Goal: Task Accomplishment & Management: Complete application form

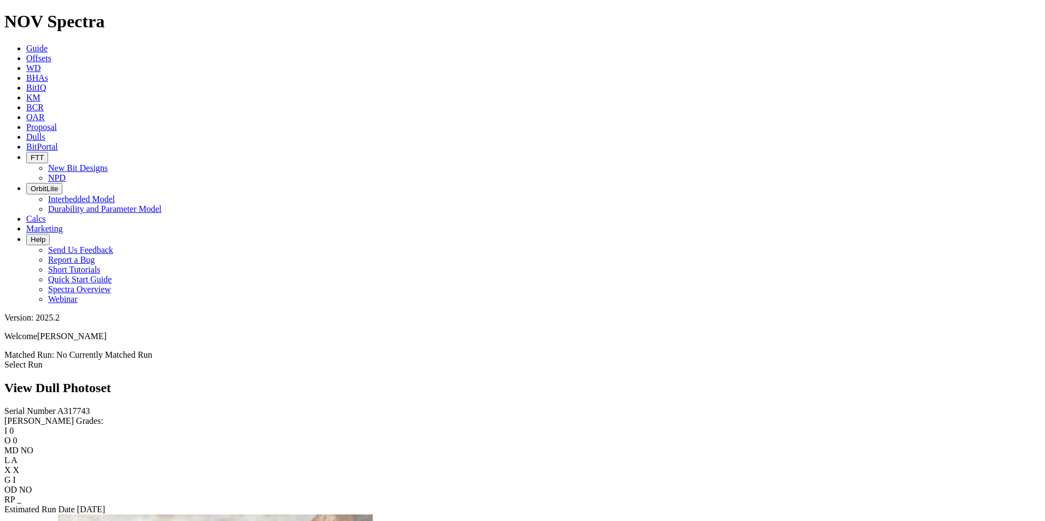
click at [45, 132] on span "Dulls" at bounding box center [35, 136] width 19 height 9
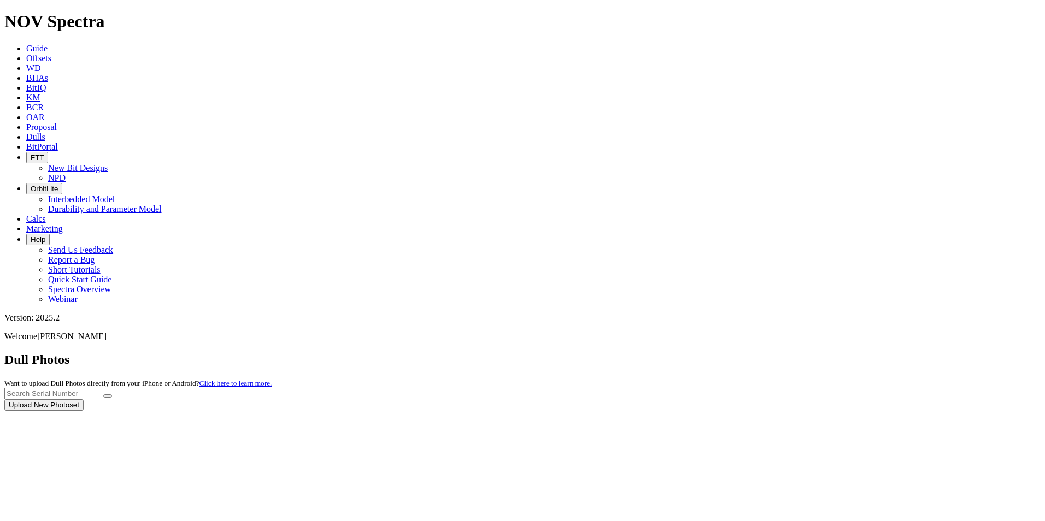
click at [839, 411] on div at bounding box center [522, 411] width 1036 height 0
click at [101, 388] on input "text" at bounding box center [52, 393] width 97 height 11
click at [103, 395] on button "submit" at bounding box center [107, 396] width 9 height 3
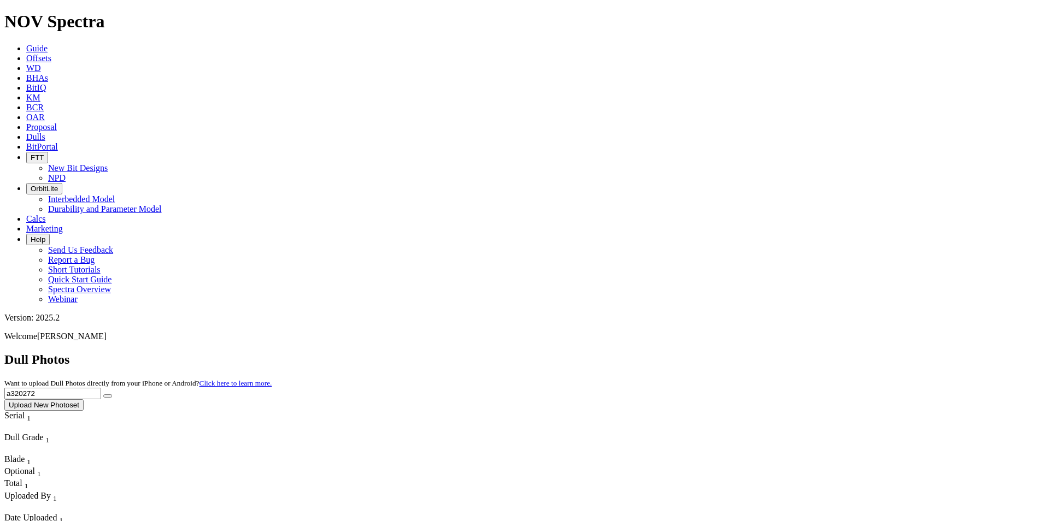
drag, startPoint x: 842, startPoint y: 50, endPoint x: 756, endPoint y: 45, distance: 85.4
click at [756, 352] on div "Dull Photos Want to upload Dull Photos directly from your iPhone or Android? Cl…" at bounding box center [522, 381] width 1036 height 58
click at [103, 395] on button "submit" at bounding box center [107, 396] width 9 height 3
drag, startPoint x: 849, startPoint y: 55, endPoint x: 776, endPoint y: 43, distance: 74.1
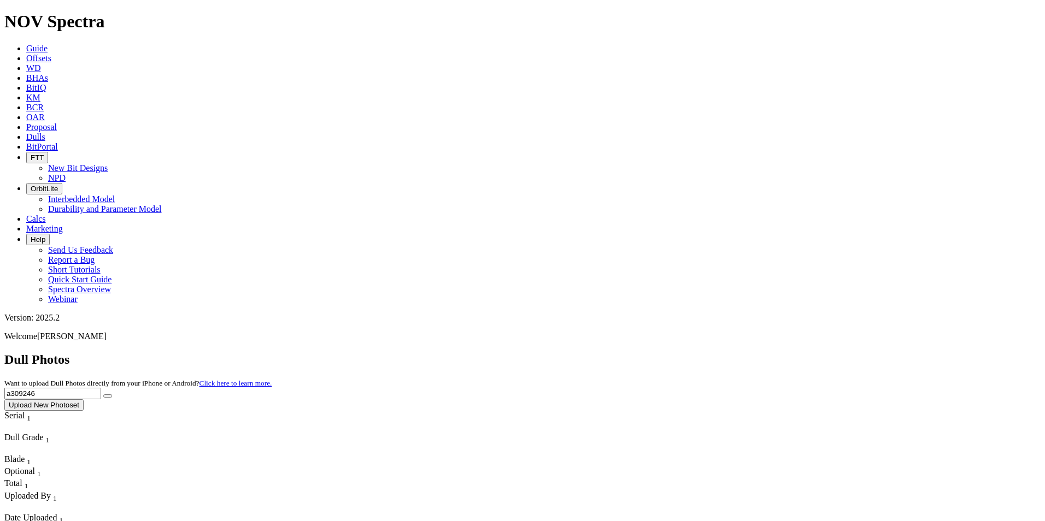
click at [776, 352] on div "Dull Photos Want to upload Dull Photos directly from your iPhone or Android? Cl…" at bounding box center [522, 381] width 1036 height 58
click at [103, 395] on button "submit" at bounding box center [107, 396] width 9 height 3
click at [101, 388] on input "a3" at bounding box center [52, 393] width 97 height 11
click at [103, 395] on button "submit" at bounding box center [107, 396] width 9 height 3
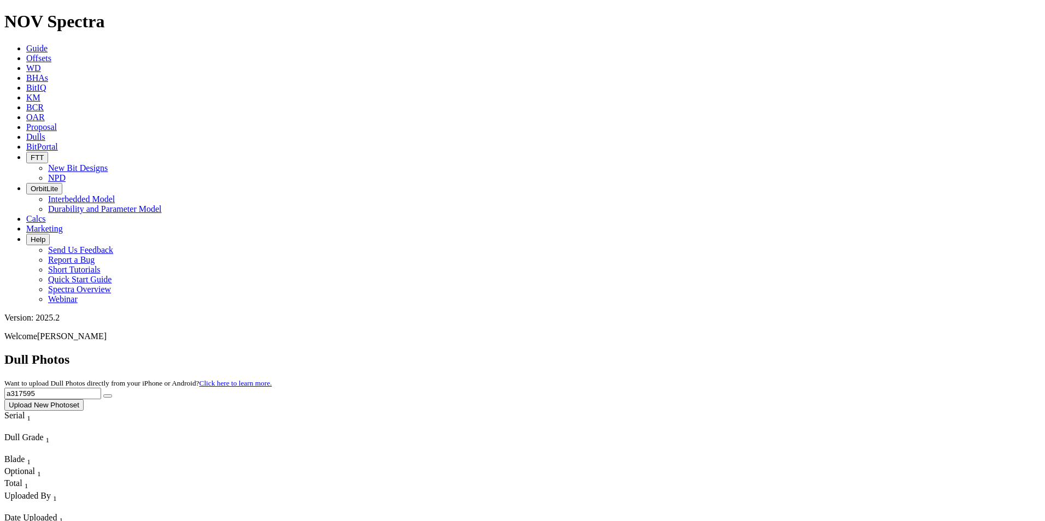
drag, startPoint x: 823, startPoint y: 45, endPoint x: 808, endPoint y: 45, distance: 14.8
click at [101, 388] on input "a317595" at bounding box center [52, 393] width 97 height 11
drag, startPoint x: 796, startPoint y: 46, endPoint x: 769, endPoint y: 48, distance: 26.3
click at [769, 352] on div "Dull Photos Want to upload Dull Photos directly from your iPhone or Android? Cl…" at bounding box center [522, 381] width 1036 height 58
drag, startPoint x: 814, startPoint y: 48, endPoint x: 764, endPoint y: 51, distance: 49.3
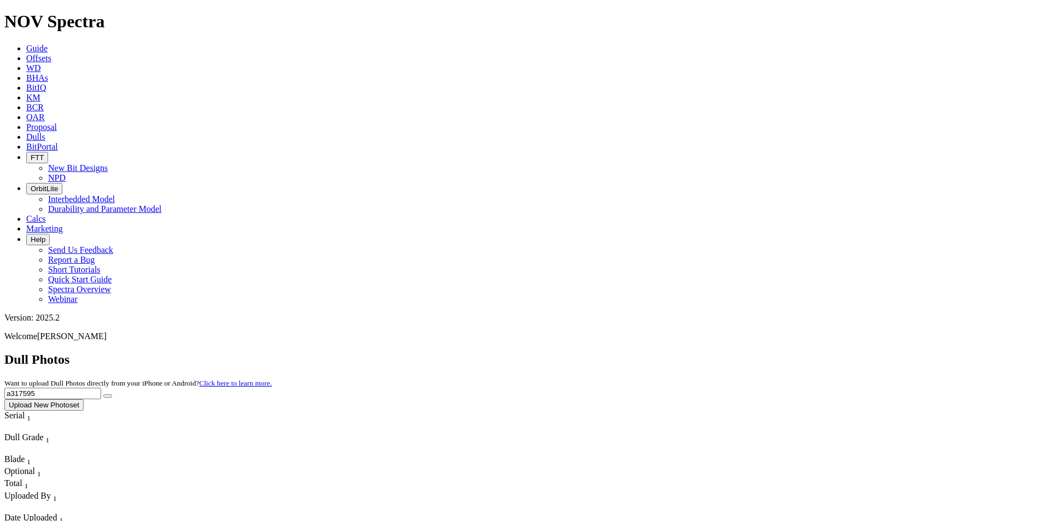
click at [764, 352] on div "Dull Photos Want to upload Dull Photos directly from your iPhone or Android? Cl…" at bounding box center [522, 381] width 1036 height 58
click at [103, 395] on button "submit" at bounding box center [107, 396] width 9 height 3
drag, startPoint x: 840, startPoint y: 47, endPoint x: 767, endPoint y: 48, distance: 73.8
click at [767, 352] on div "Dull Photos Want to upload Dull Photos directly from your iPhone or Android? Cl…" at bounding box center [522, 381] width 1036 height 58
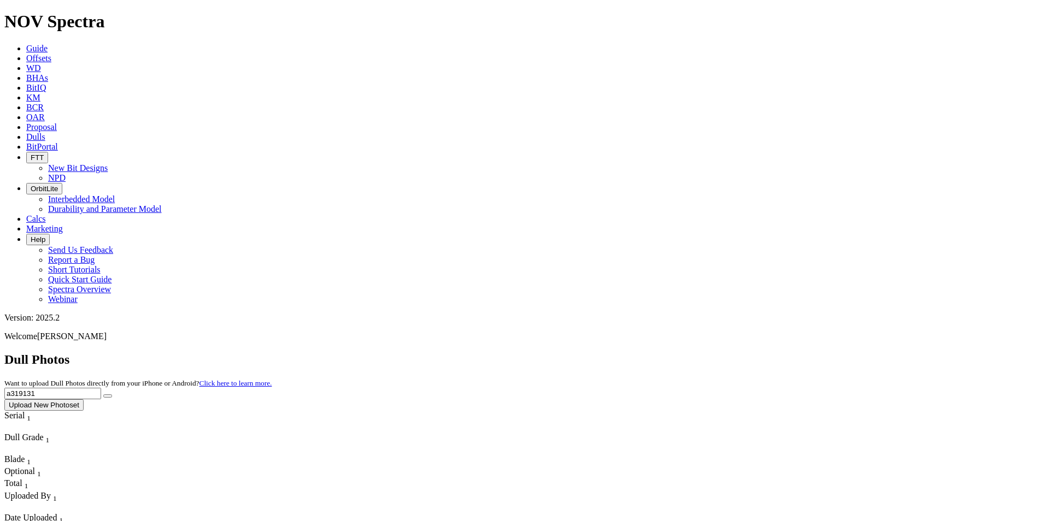
click at [103, 395] on button "submit" at bounding box center [107, 396] width 9 height 3
drag, startPoint x: 826, startPoint y: 46, endPoint x: 710, endPoint y: 60, distance: 116.6
click at [710, 352] on div "Dull Photos Want to upload Dull Photos directly from your iPhone or Android? Cl…" at bounding box center [522, 381] width 1036 height 58
click at [103, 395] on button "submit" at bounding box center [107, 396] width 9 height 3
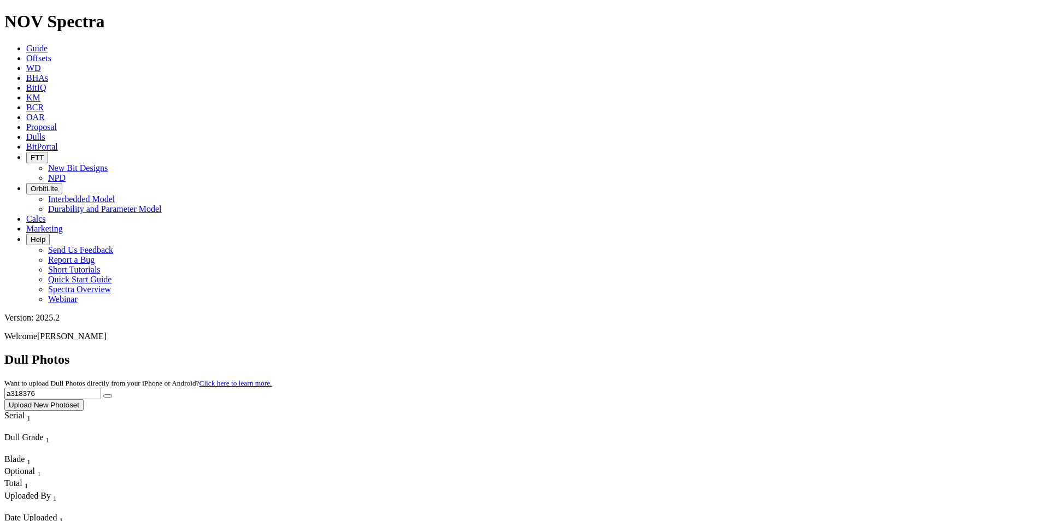
drag, startPoint x: 842, startPoint y: 57, endPoint x: 741, endPoint y: 47, distance: 101.6
click at [741, 352] on div "Dull Photos Want to upload Dull Photos directly from your iPhone or Android? Cl…" at bounding box center [522, 381] width 1036 height 58
click at [103, 395] on button "submit" at bounding box center [107, 396] width 9 height 3
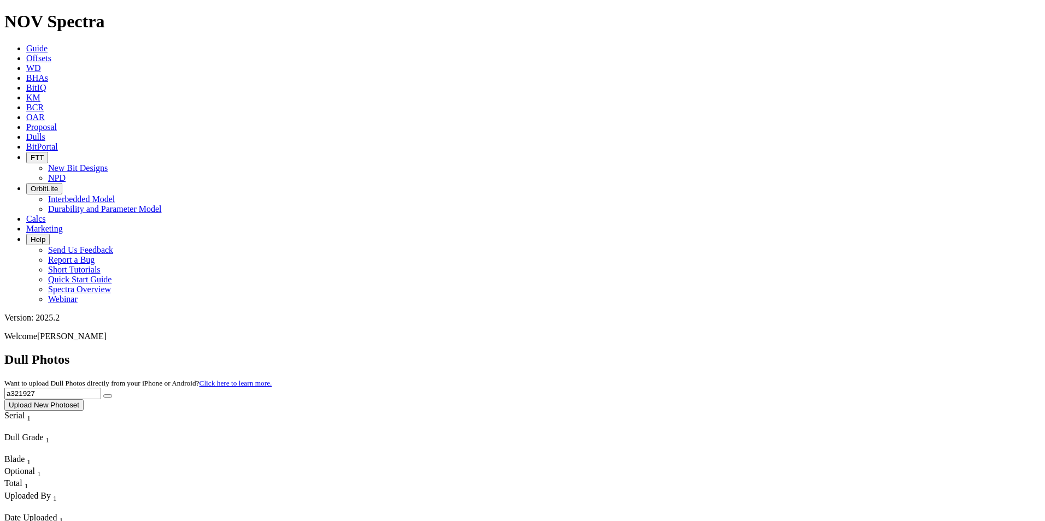
drag, startPoint x: 833, startPoint y: 42, endPoint x: 780, endPoint y: 48, distance: 53.3
click at [101, 388] on input "a321927" at bounding box center [52, 393] width 97 height 11
click at [103, 395] on button "submit" at bounding box center [107, 396] width 9 height 3
drag, startPoint x: 835, startPoint y: 44, endPoint x: 758, endPoint y: 41, distance: 77.7
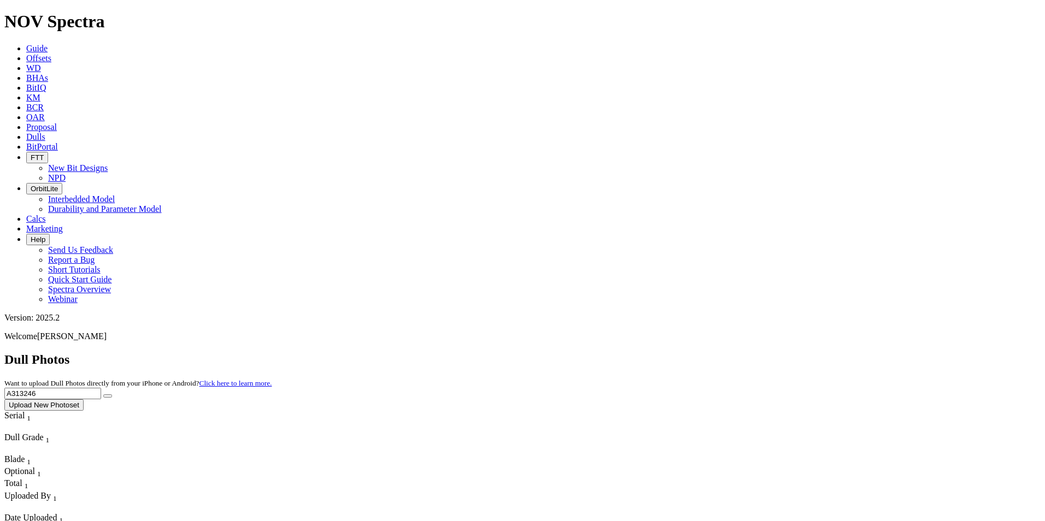
click at [758, 352] on div "Dull Photos Want to upload Dull Photos directly from your iPhone or Android? Cl…" at bounding box center [522, 381] width 1036 height 58
click at [103, 395] on button "submit" at bounding box center [107, 396] width 9 height 3
drag, startPoint x: 847, startPoint y: 42, endPoint x: 727, endPoint y: 45, distance: 119.7
click at [727, 352] on div "Dull Photos Want to upload Dull Photos directly from your iPhone or Android? Cl…" at bounding box center [522, 381] width 1036 height 58
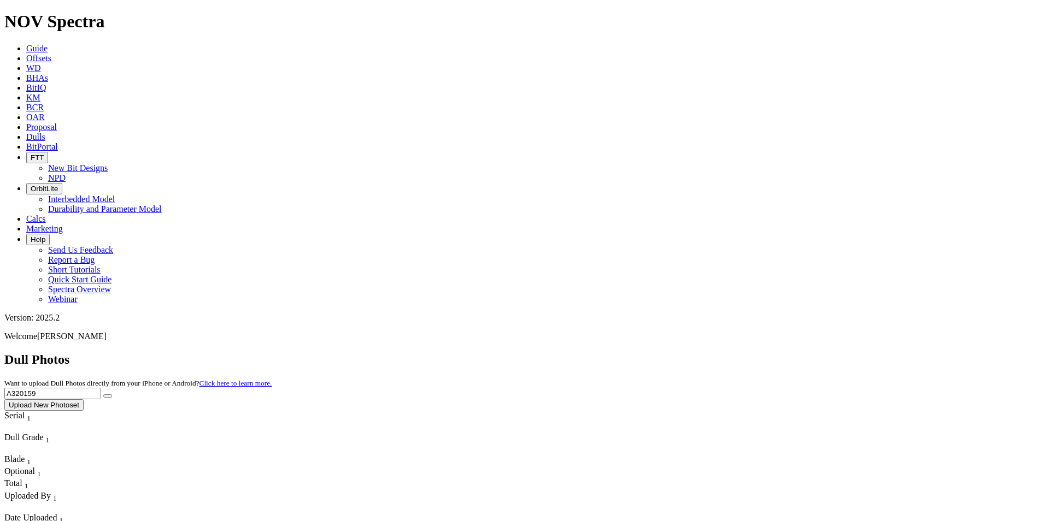
click at [103, 395] on button "submit" at bounding box center [107, 396] width 9 height 3
drag, startPoint x: 846, startPoint y: 52, endPoint x: 791, endPoint y: 40, distance: 56.9
click at [101, 388] on input "A320159" at bounding box center [52, 393] width 97 height 11
type input "A"
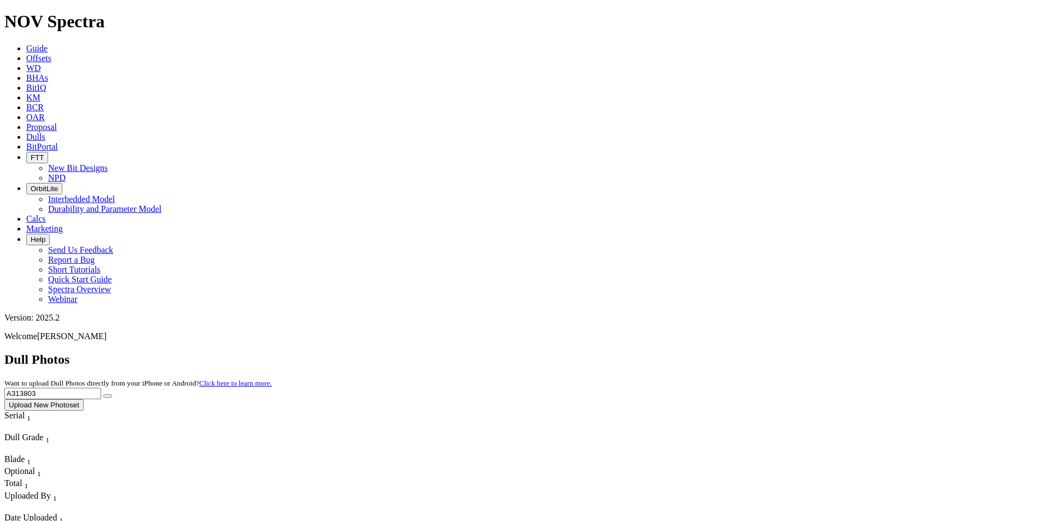
click at [103, 395] on button "submit" at bounding box center [107, 396] width 9 height 3
drag, startPoint x: 825, startPoint y: 47, endPoint x: 758, endPoint y: 43, distance: 66.8
click at [758, 352] on div "Dull Photos Want to upload Dull Photos directly from your iPhone or Android? Cl…" at bounding box center [522, 381] width 1036 height 58
click at [103, 395] on button "submit" at bounding box center [107, 396] width 9 height 3
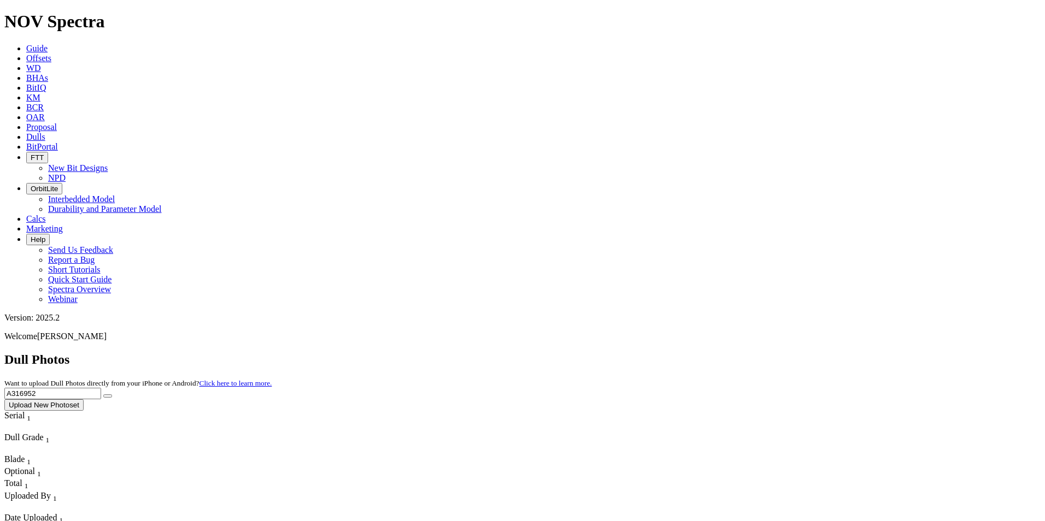
drag, startPoint x: 827, startPoint y: 50, endPoint x: 768, endPoint y: 49, distance: 59.6
click at [768, 352] on div "Dull Photos Want to upload Dull Photos directly from your iPhone or Android? Cl…" at bounding box center [522, 381] width 1036 height 58
click at [103, 395] on button "submit" at bounding box center [107, 396] width 9 height 3
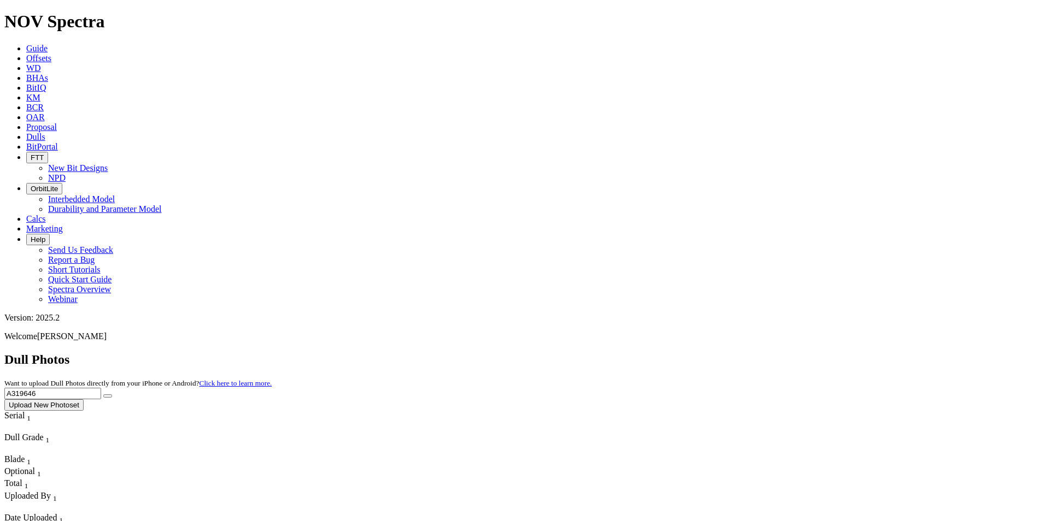
drag, startPoint x: 849, startPoint y: 53, endPoint x: 755, endPoint y: 44, distance: 94.9
click at [755, 352] on div "Dull Photos Want to upload Dull Photos directly from your iPhone or Android? Cl…" at bounding box center [522, 381] width 1036 height 58
click at [103, 395] on button "submit" at bounding box center [107, 396] width 9 height 3
drag, startPoint x: 817, startPoint y: 50, endPoint x: 769, endPoint y: 50, distance: 48.6
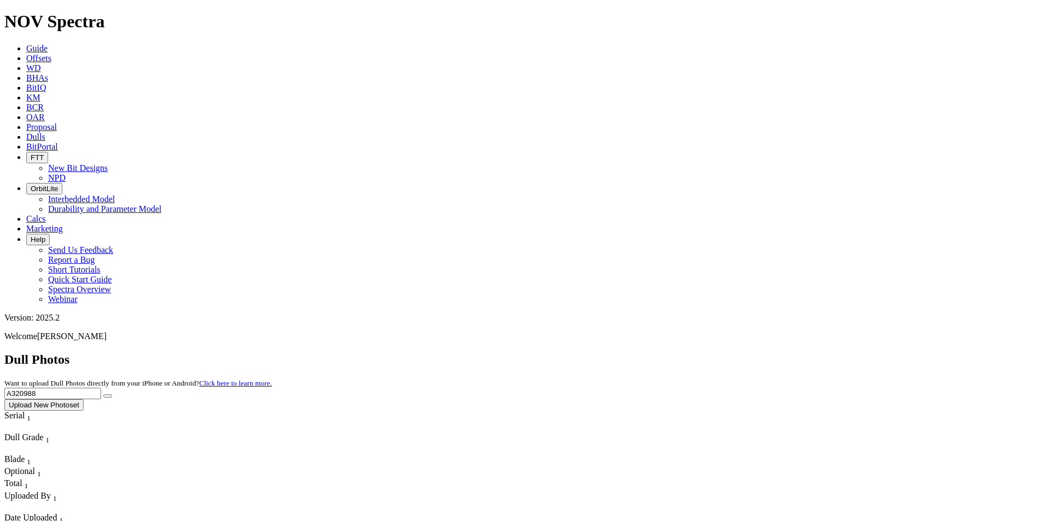
click at [769, 352] on div "Dull Photos Want to upload Dull Photos directly from your iPhone or Android? Cl…" at bounding box center [522, 381] width 1036 height 58
click at [103, 395] on button "submit" at bounding box center [107, 396] width 9 height 3
drag, startPoint x: 877, startPoint y: 54, endPoint x: 777, endPoint y: 51, distance: 100.1
click at [777, 352] on div "Dull Photos Want to upload Dull Photos directly from your iPhone or Android? Cl…" at bounding box center [522, 381] width 1036 height 58
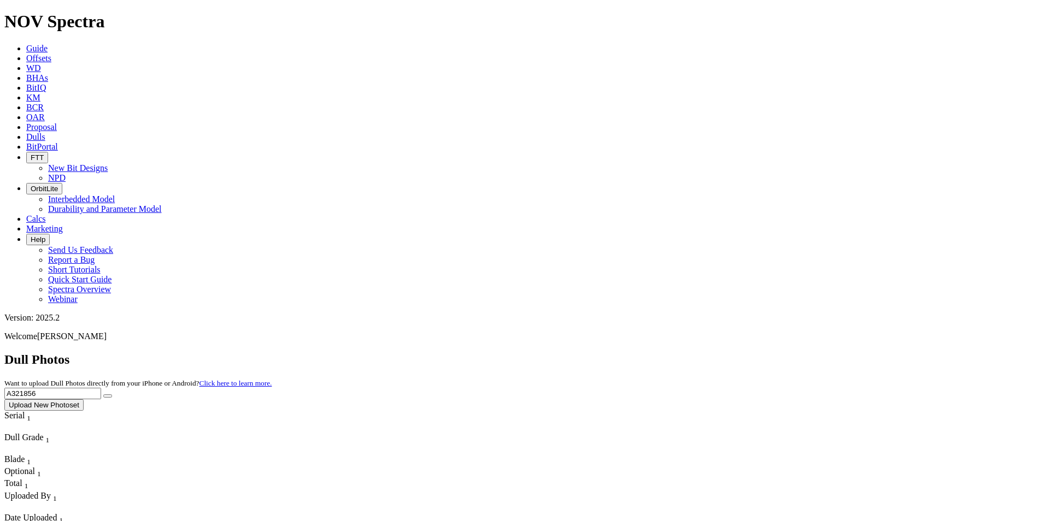
click at [103, 395] on button "submit" at bounding box center [107, 396] width 9 height 3
drag, startPoint x: 861, startPoint y: 49, endPoint x: 735, endPoint y: 48, distance: 125.7
click at [735, 352] on div "Dull Photos Want to upload Dull Photos directly from your iPhone or Android? Cl…" at bounding box center [522, 381] width 1036 height 58
click at [103, 395] on button "submit" at bounding box center [107, 396] width 9 height 3
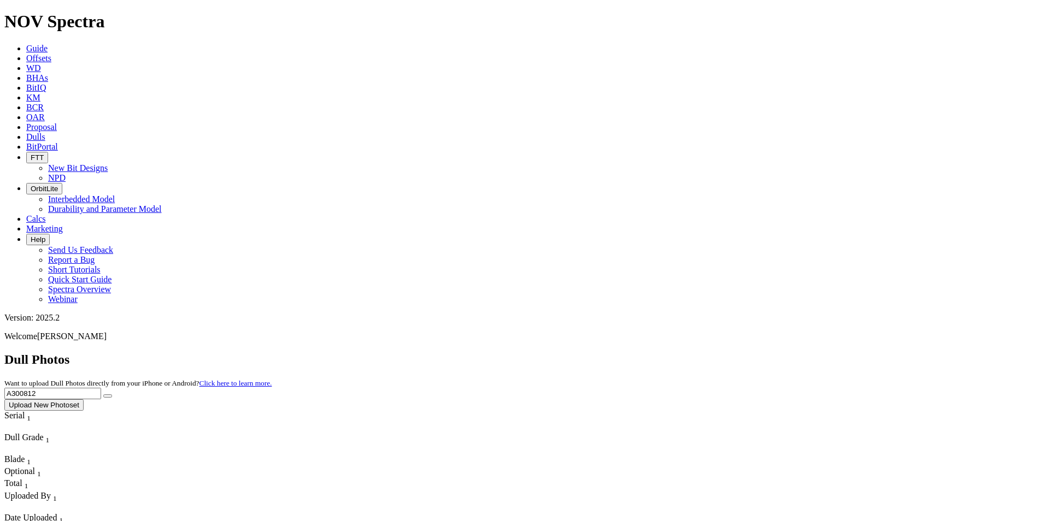
drag, startPoint x: 813, startPoint y: 48, endPoint x: 764, endPoint y: 47, distance: 48.6
click at [765, 352] on div "Dull Photos Want to upload Dull Photos directly from your iPhone or Android? Cl…" at bounding box center [522, 381] width 1036 height 58
click at [103, 395] on button "submit" at bounding box center [107, 396] width 9 height 3
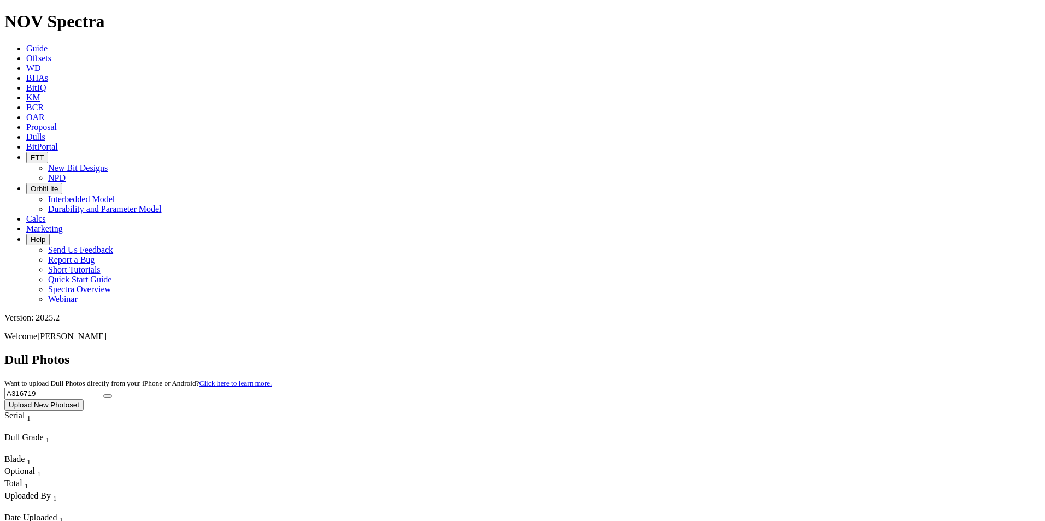
drag, startPoint x: 839, startPoint y: 40, endPoint x: 755, endPoint y: 47, distance: 83.9
click at [755, 352] on div "Dull Photos Want to upload Dull Photos directly from your iPhone or Android? Cl…" at bounding box center [522, 381] width 1036 height 58
click at [103, 395] on button "submit" at bounding box center [107, 396] width 9 height 3
drag, startPoint x: 883, startPoint y: 46, endPoint x: 762, endPoint y: 42, distance: 120.8
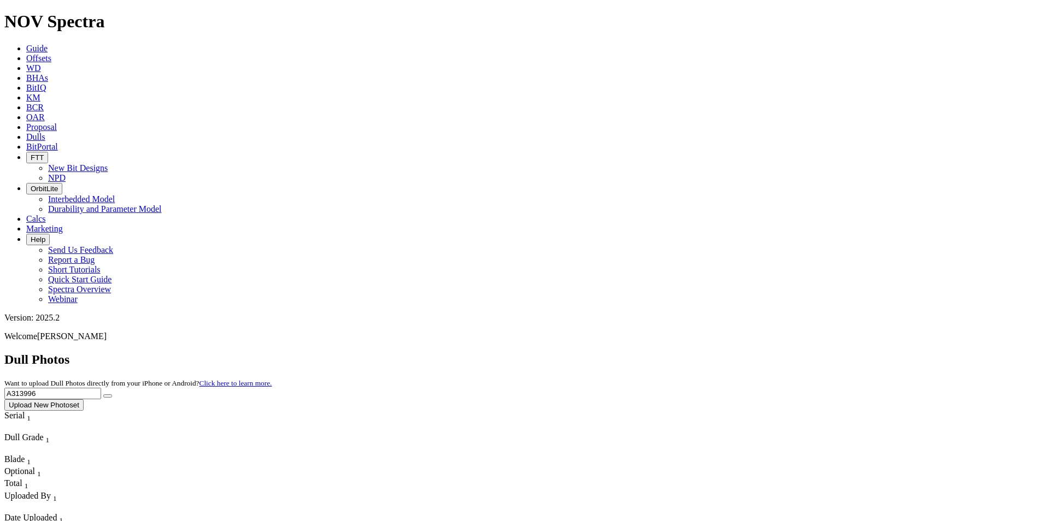
click at [762, 352] on div "Dull Photos Want to upload Dull Photos directly from your iPhone or Android? Cl…" at bounding box center [522, 381] width 1036 height 58
click at [103, 395] on button "submit" at bounding box center [107, 396] width 9 height 3
drag, startPoint x: 818, startPoint y: 44, endPoint x: 749, endPoint y: 46, distance: 69.5
click at [749, 352] on div "Dull Photos Want to upload Dull Photos directly from your iPhone or Android? Cl…" at bounding box center [522, 381] width 1036 height 58
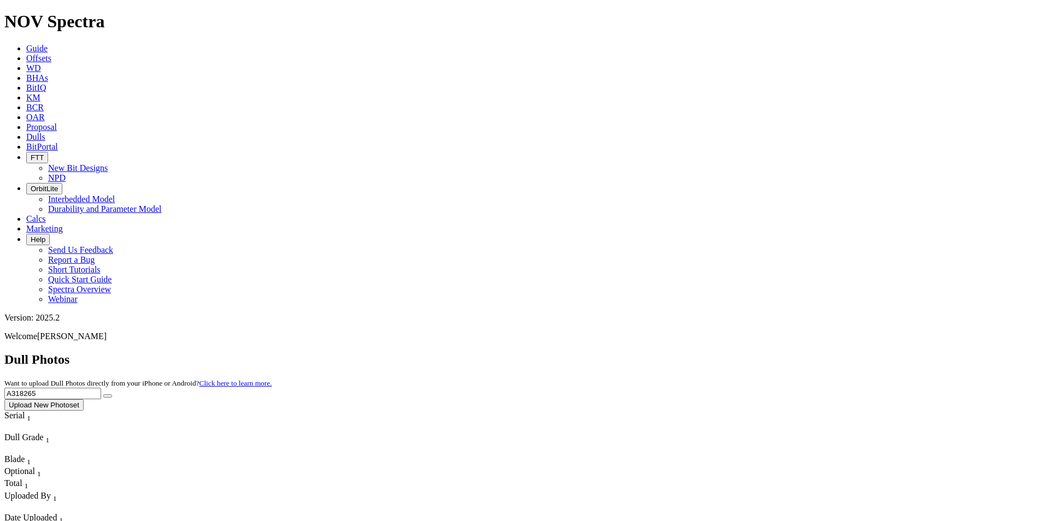
click at [103, 395] on button "submit" at bounding box center [107, 396] width 9 height 3
drag, startPoint x: 864, startPoint y: 48, endPoint x: 775, endPoint y: 44, distance: 88.6
click at [775, 352] on div "Dull Photos Want to upload Dull Photos directly from your iPhone or Android? Cl…" at bounding box center [522, 381] width 1036 height 58
click at [103, 395] on button "submit" at bounding box center [107, 396] width 9 height 3
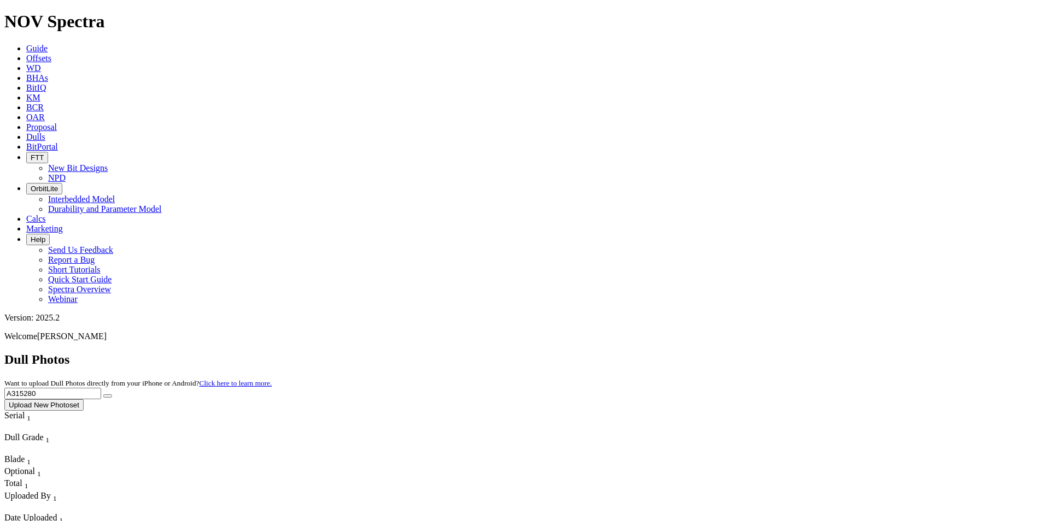
drag, startPoint x: 759, startPoint y: 54, endPoint x: 379, endPoint y: 88, distance: 381.3
drag, startPoint x: 795, startPoint y: 43, endPoint x: 756, endPoint y: 43, distance: 38.3
click at [756, 352] on div "Dull Photos Want to upload Dull Photos directly from your iPhone or Android? Cl…" at bounding box center [522, 381] width 1036 height 58
click at [103, 395] on button "submit" at bounding box center [107, 396] width 9 height 3
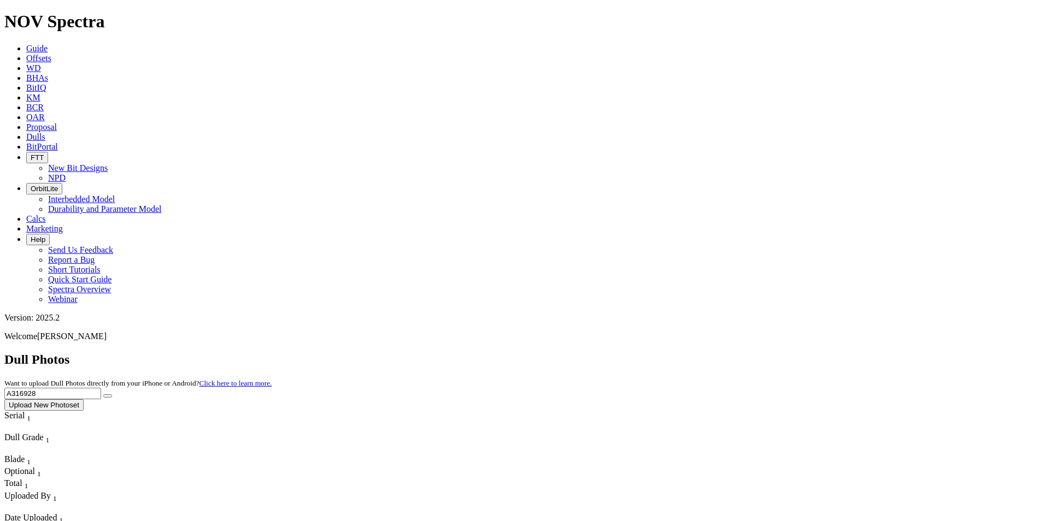
drag, startPoint x: 831, startPoint y: 45, endPoint x: 782, endPoint y: 52, distance: 49.8
click at [101, 388] on input "A316928" at bounding box center [52, 393] width 97 height 11
type input "A318509"
click at [103, 395] on button "submit" at bounding box center [107, 396] width 9 height 3
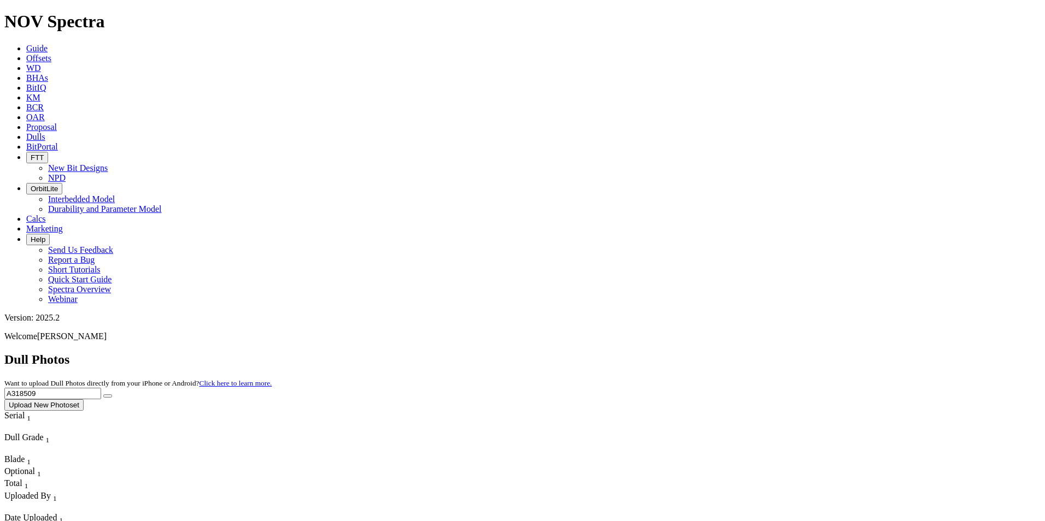
click at [45, 132] on link "Dulls" at bounding box center [35, 136] width 19 height 9
click at [45, 132] on span "Dulls" at bounding box center [35, 136] width 19 height 9
click at [48, 44] on span "Guide" at bounding box center [36, 48] width 21 height 9
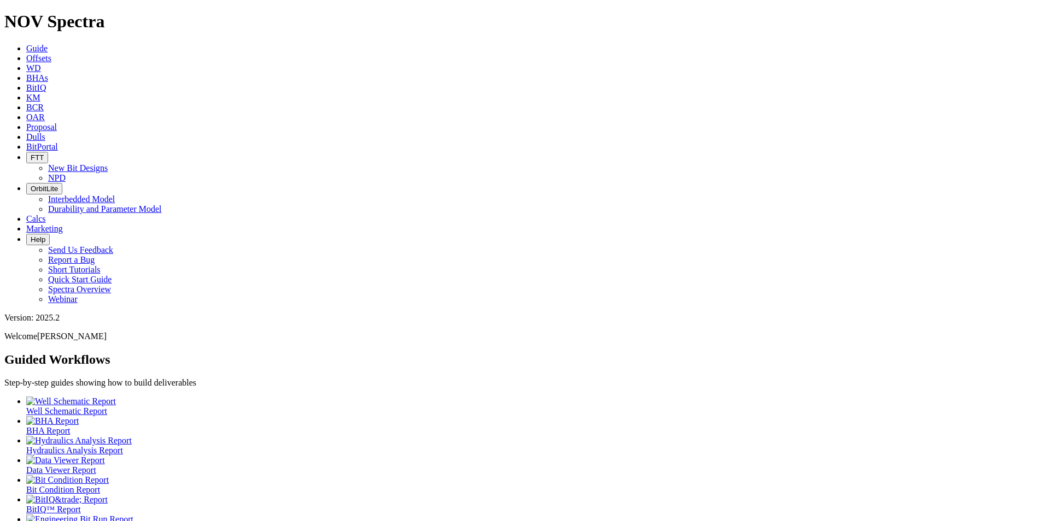
click at [45, 132] on link "Dulls" at bounding box center [35, 136] width 19 height 9
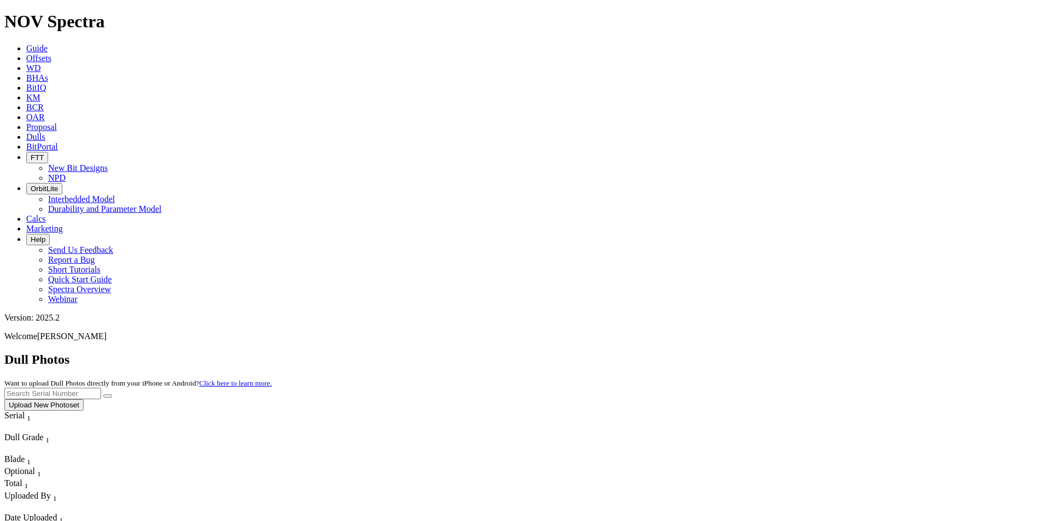
click at [101, 388] on input "text" at bounding box center [52, 393] width 97 height 11
click at [103, 395] on button "submit" at bounding box center [107, 396] width 9 height 3
drag, startPoint x: 843, startPoint y: 47, endPoint x: 769, endPoint y: 45, distance: 73.8
click at [769, 352] on div "Dull Photos Want to upload Dull Photos directly from your iPhone or Android? Cl…" at bounding box center [522, 381] width 1036 height 58
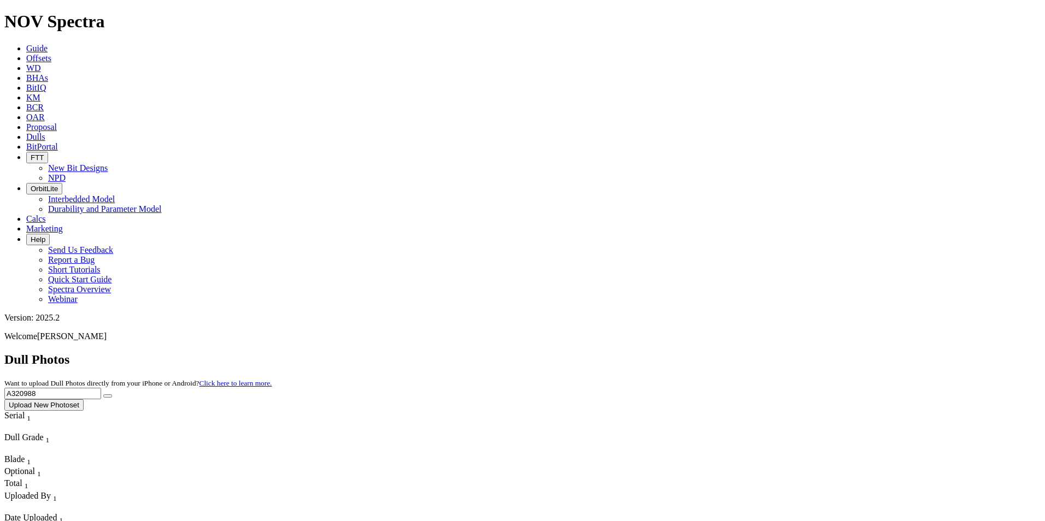
type input "A320988"
click at [103, 395] on button "submit" at bounding box center [107, 396] width 9 height 3
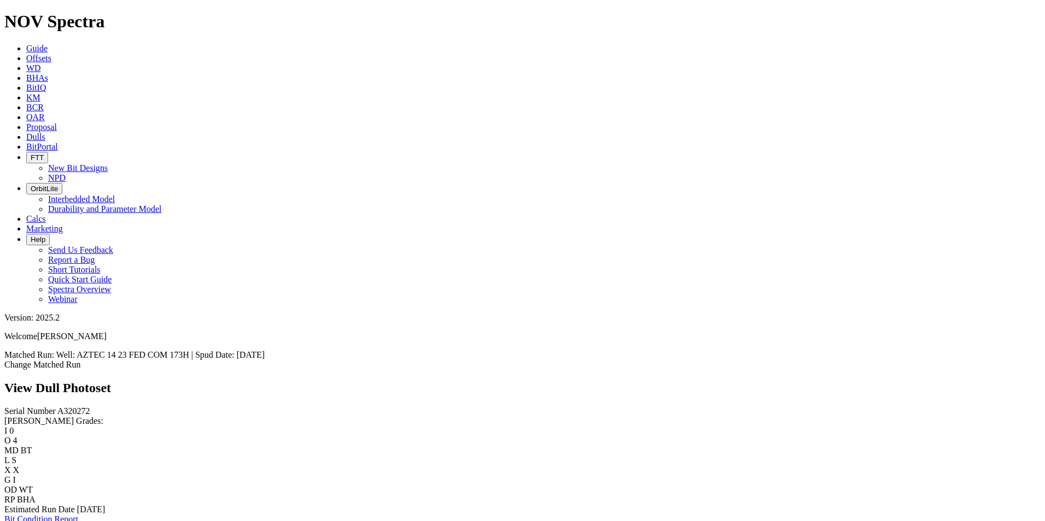
scroll to position [1585, 0]
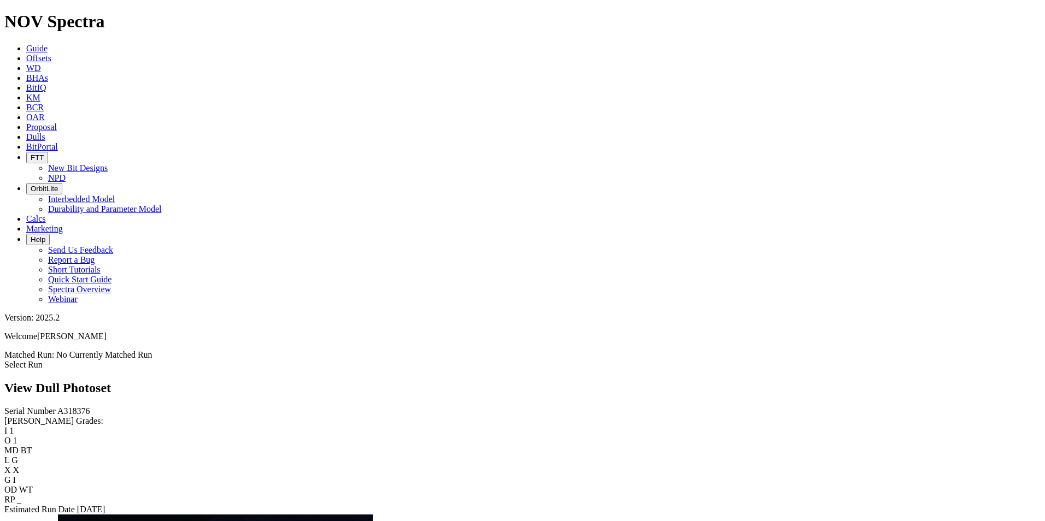
scroll to position [765, 0]
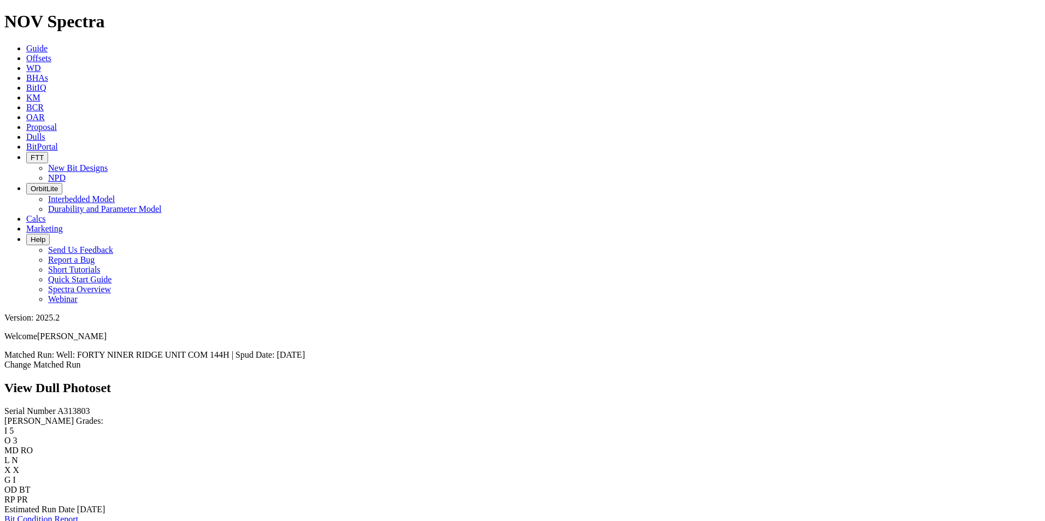
scroll to position [765, 0]
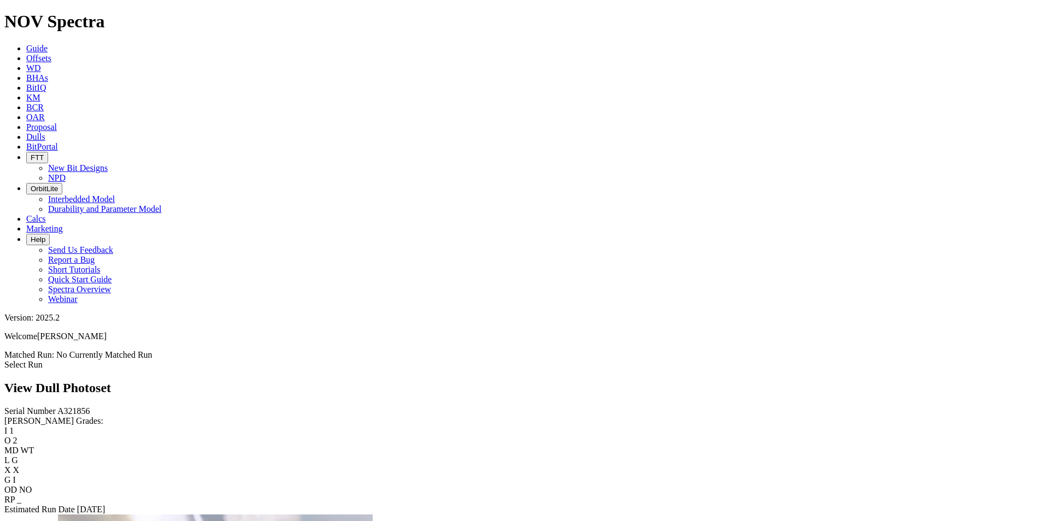
scroll to position [1585, 0]
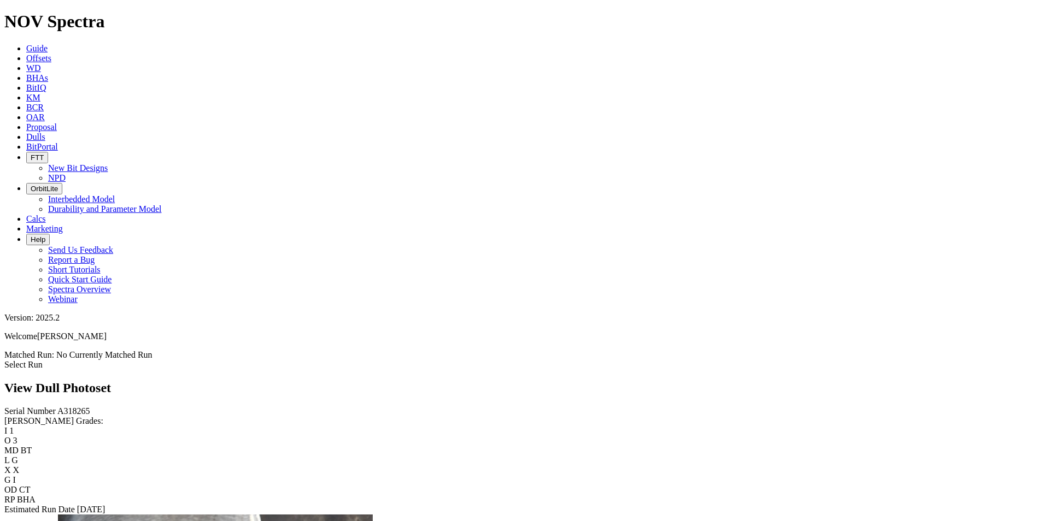
scroll to position [1694, 0]
drag, startPoint x: 280, startPoint y: 234, endPoint x: 305, endPoint y: 227, distance: 26.3
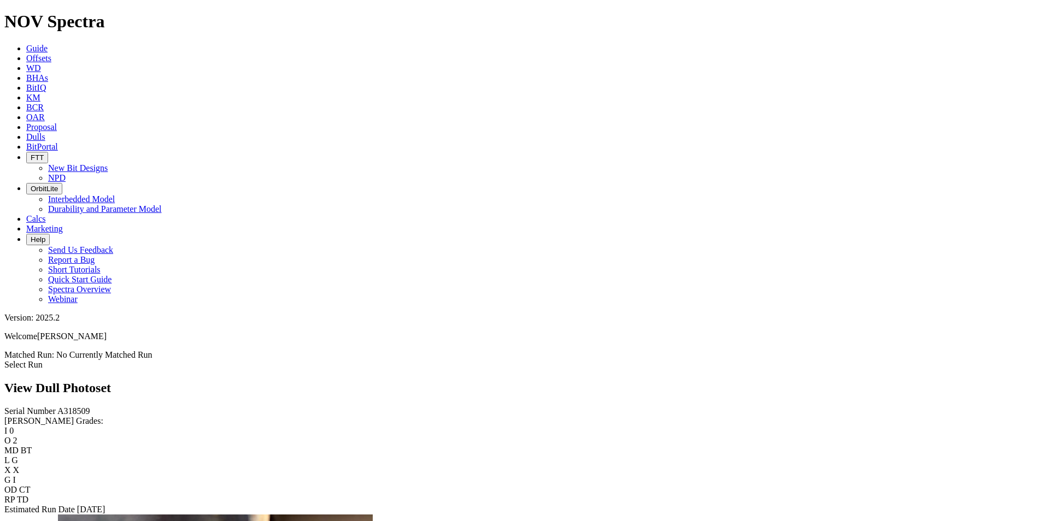
scroll to position [1639, 0]
click at [45, 132] on span "Dulls" at bounding box center [35, 136] width 19 height 9
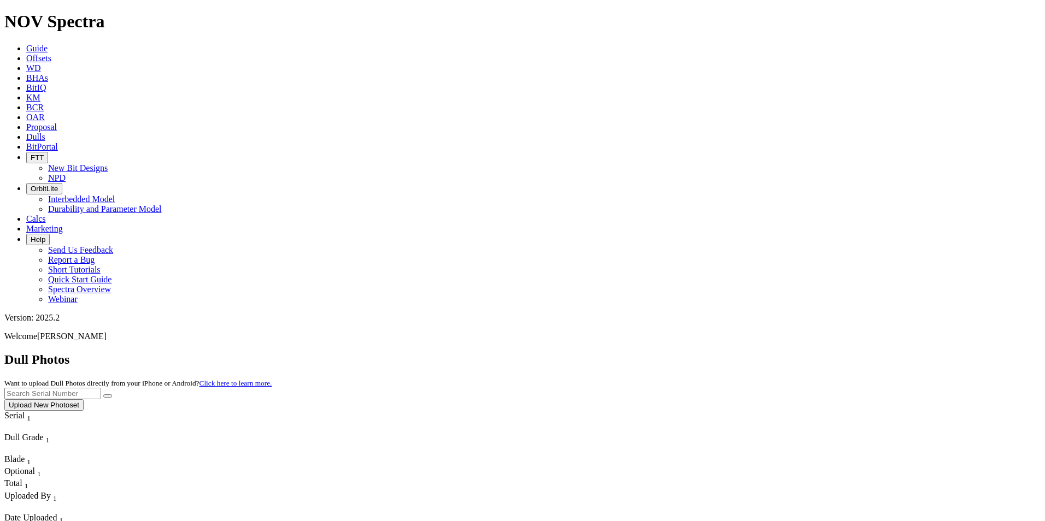
click at [101, 388] on input "text" at bounding box center [52, 393] width 97 height 11
type input "A300812"
click at [103, 395] on button "submit" at bounding box center [107, 396] width 9 height 3
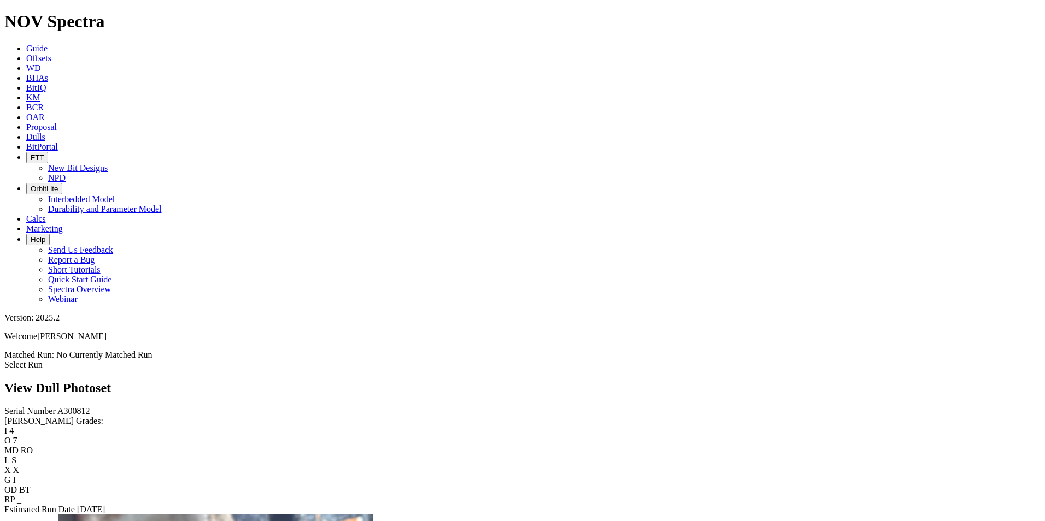
scroll to position [546, 0]
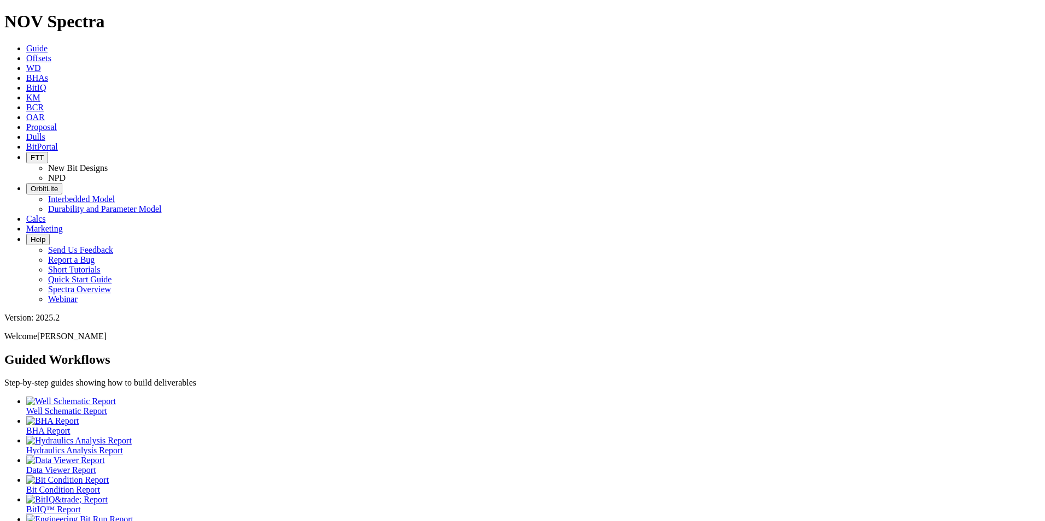
click at [45, 132] on link "Dulls" at bounding box center [35, 136] width 19 height 9
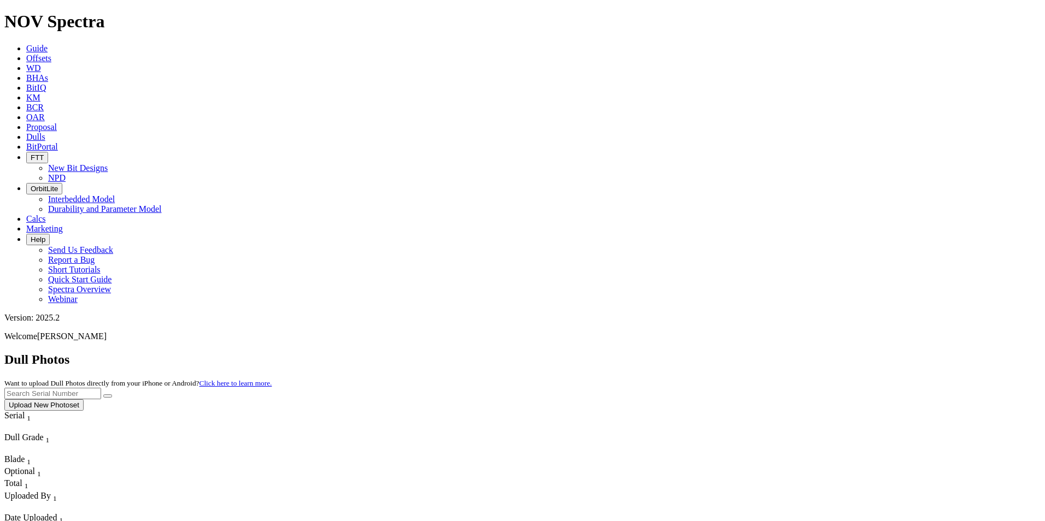
click at [101, 388] on input "text" at bounding box center [52, 393] width 97 height 11
type input "A300812"
click at [103, 395] on button "submit" at bounding box center [107, 396] width 9 height 3
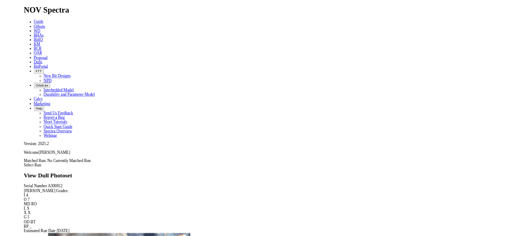
scroll to position [492, 0]
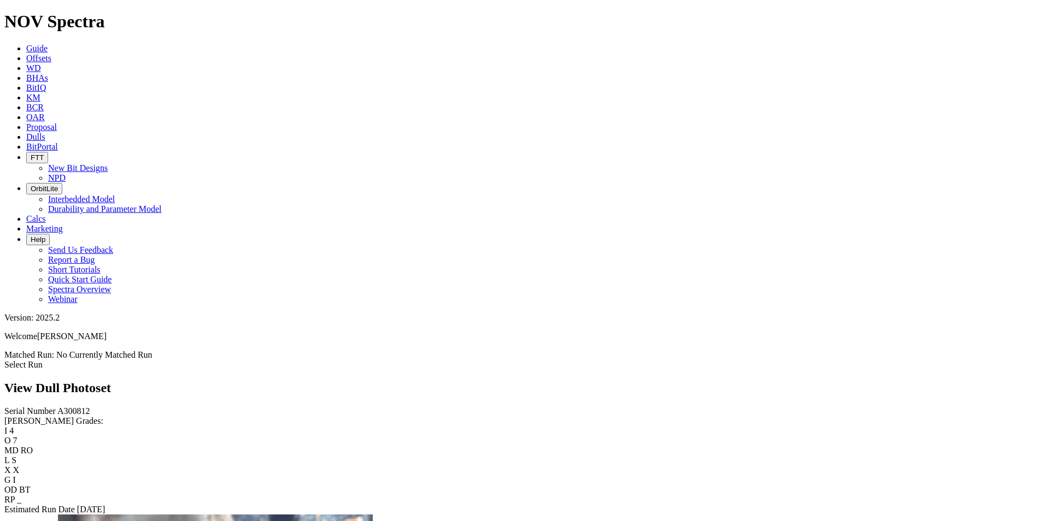
click at [81, 407] on div "Serial Number A300812 [PERSON_NAME] Grades: I 4 O 7 MD RO L S X X G I OD BT RP …" at bounding box center [522, 461] width 1036 height 108
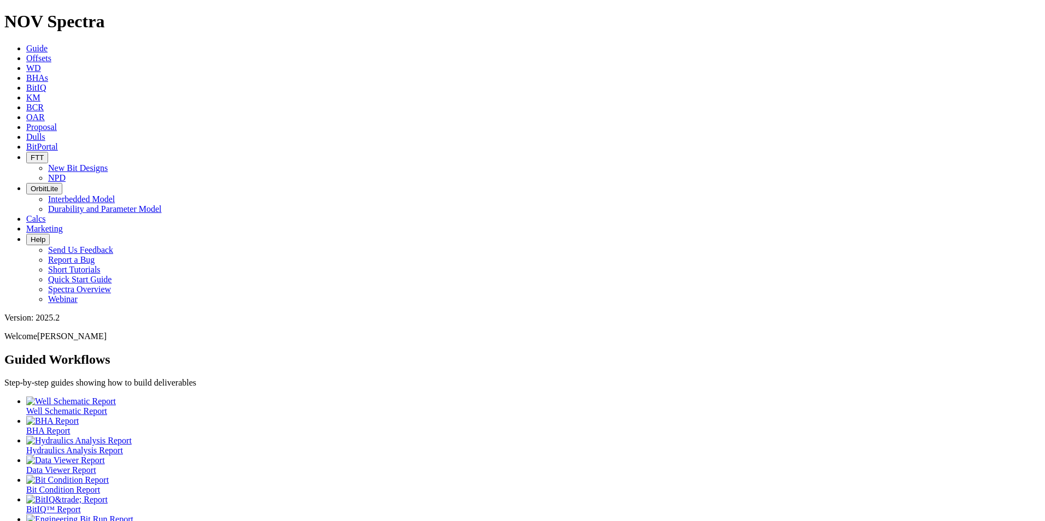
click at [26, 132] on icon at bounding box center [26, 136] width 0 height 9
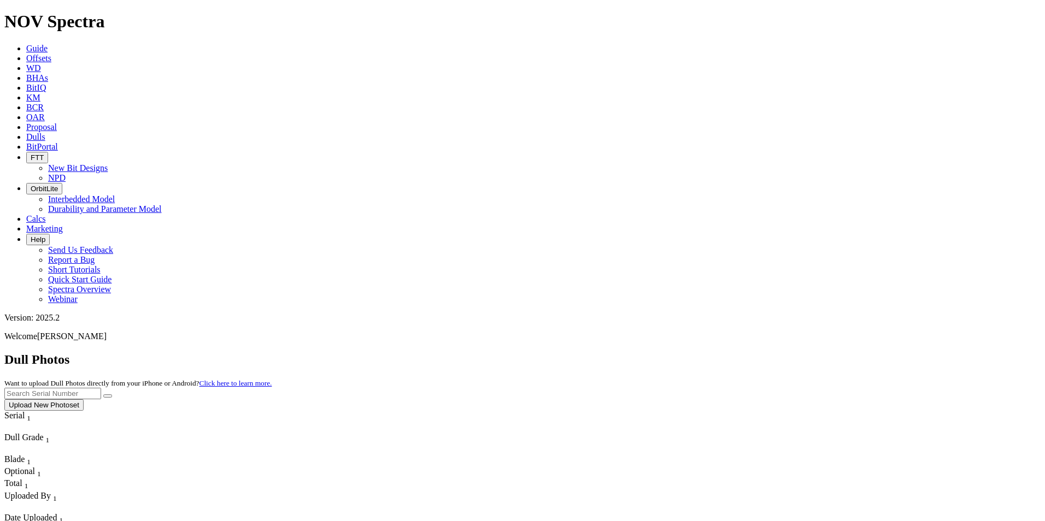
click at [101, 388] on input "text" at bounding box center [52, 393] width 97 height 11
type input "a321249"
click at [103, 395] on button "submit" at bounding box center [107, 396] width 9 height 3
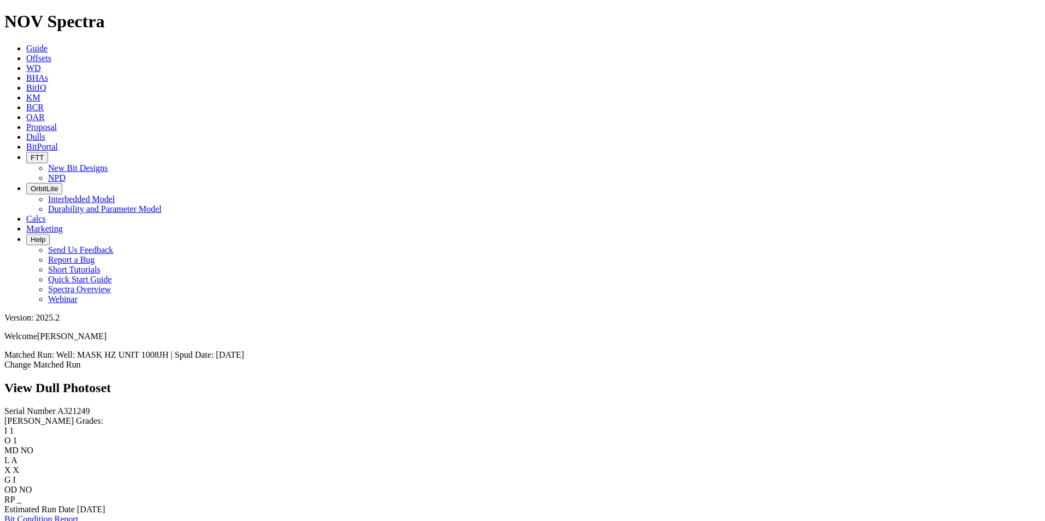
click at [78, 515] on link "Bit Condition Report" at bounding box center [41, 519] width 74 height 9
click at [67, 515] on link "Bit Condition Report" at bounding box center [41, 519] width 74 height 9
click at [26, 44] on icon at bounding box center [26, 48] width 0 height 9
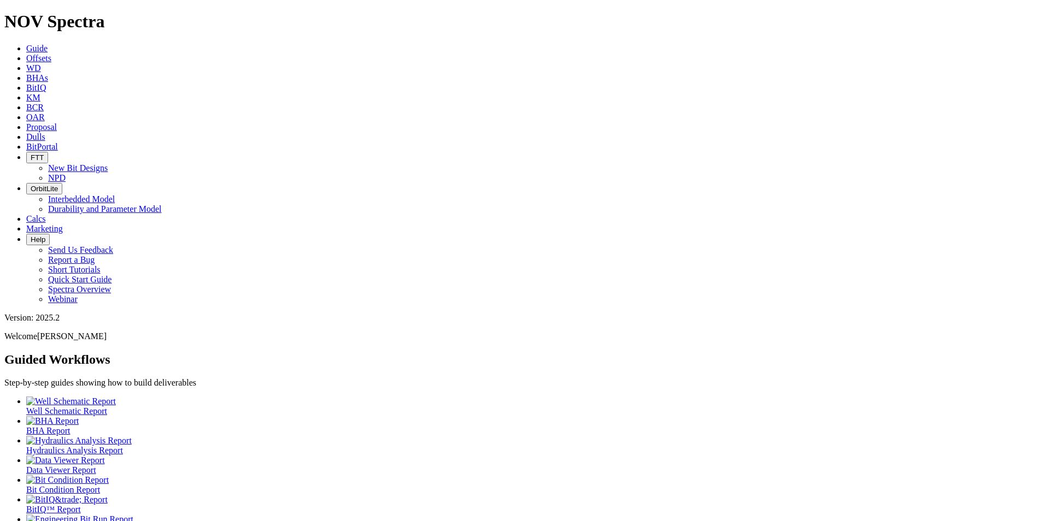
click at [26, 132] on icon at bounding box center [26, 136] width 0 height 9
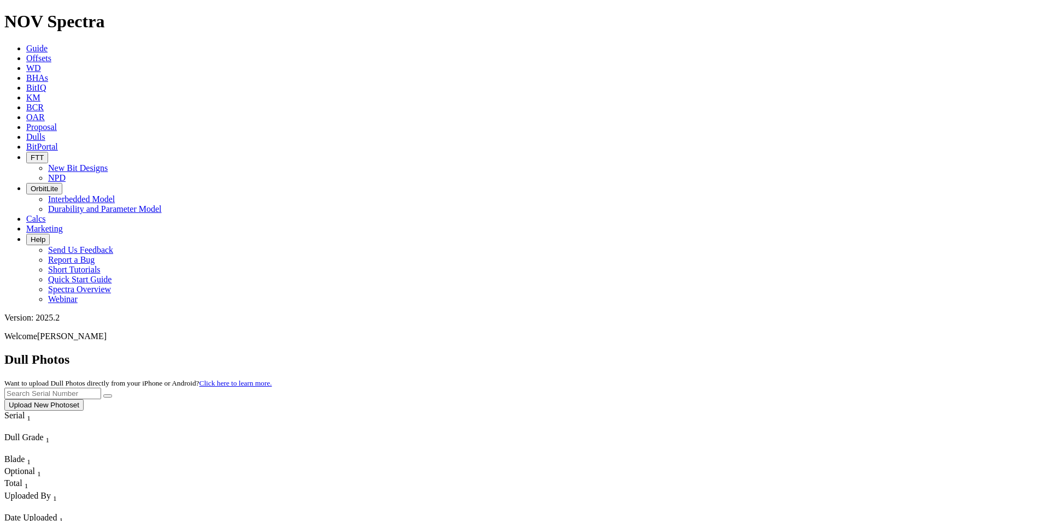
click at [101, 388] on input "text" at bounding box center [52, 393] width 97 height 11
type input "a321249"
click at [103, 395] on button "submit" at bounding box center [107, 396] width 9 height 3
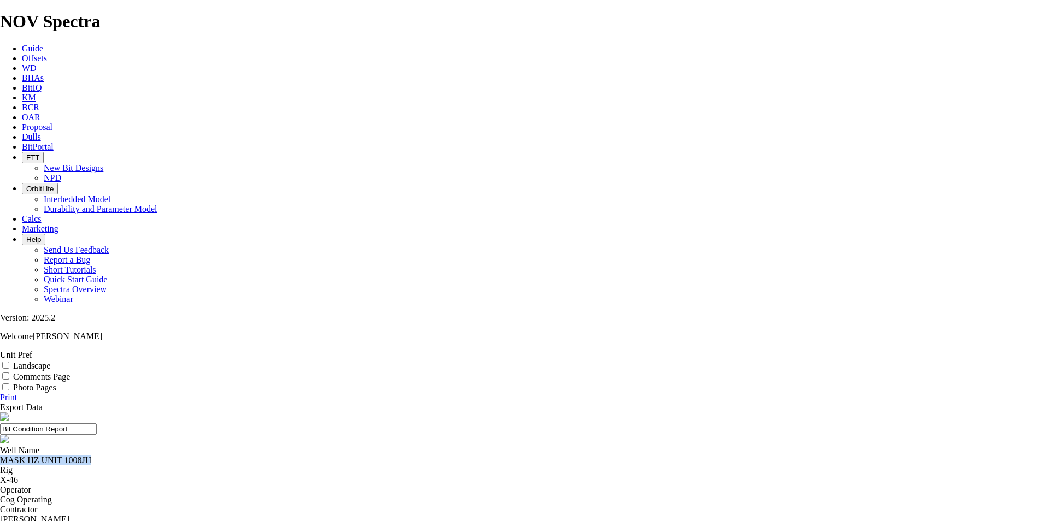
drag, startPoint x: 438, startPoint y: 105, endPoint x: 364, endPoint y: 105, distance: 73.2
click at [364, 456] on div "MASK HZ UNIT 1008JH" at bounding box center [522, 461] width 1045 height 10
drag, startPoint x: 364, startPoint y: 105, endPoint x: 390, endPoint y: 105, distance: 25.7
copy div "MASK HZ UNIT 1008JH"
click at [22, 54] on icon at bounding box center [22, 58] width 0 height 9
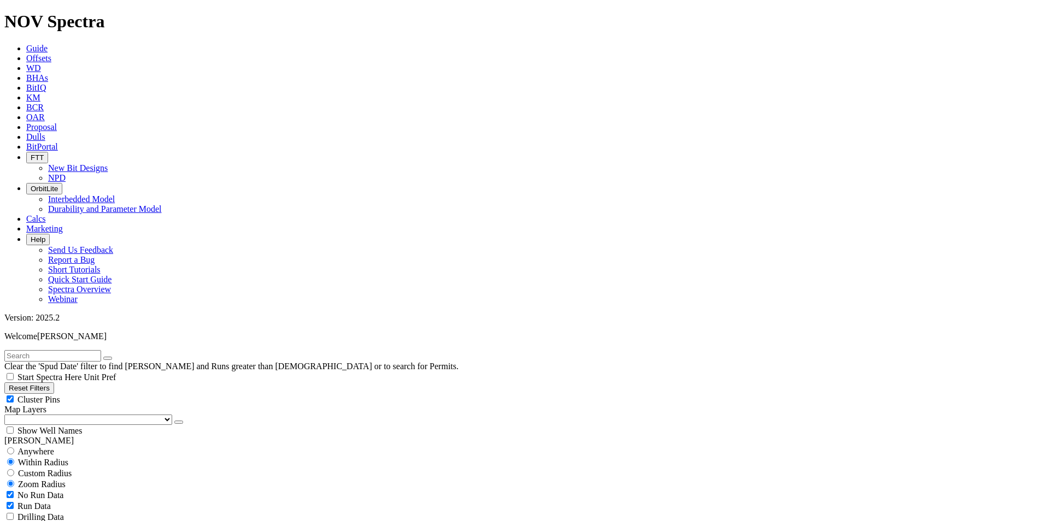
click at [69, 350] on input "text" at bounding box center [52, 355] width 97 height 11
paste input "MASK HZ UNIT 1008JH"
type input "MASK HZ UNIT 1008JH"
click at [45, 447] on span "Anywhere" at bounding box center [35, 451] width 37 height 9
radio input "true"
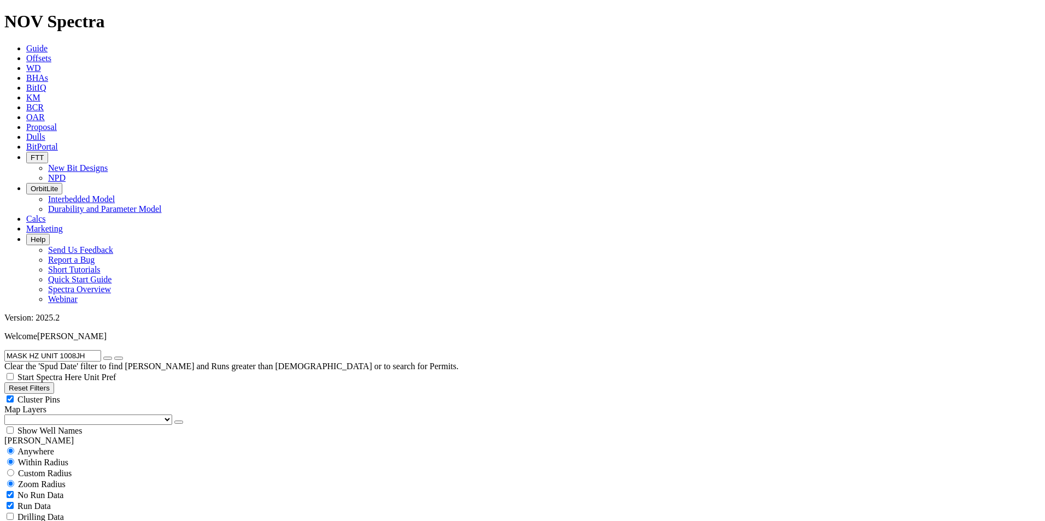
radio input "false"
click at [68, 458] on span "Within Radius" at bounding box center [43, 462] width 50 height 9
radio input "false"
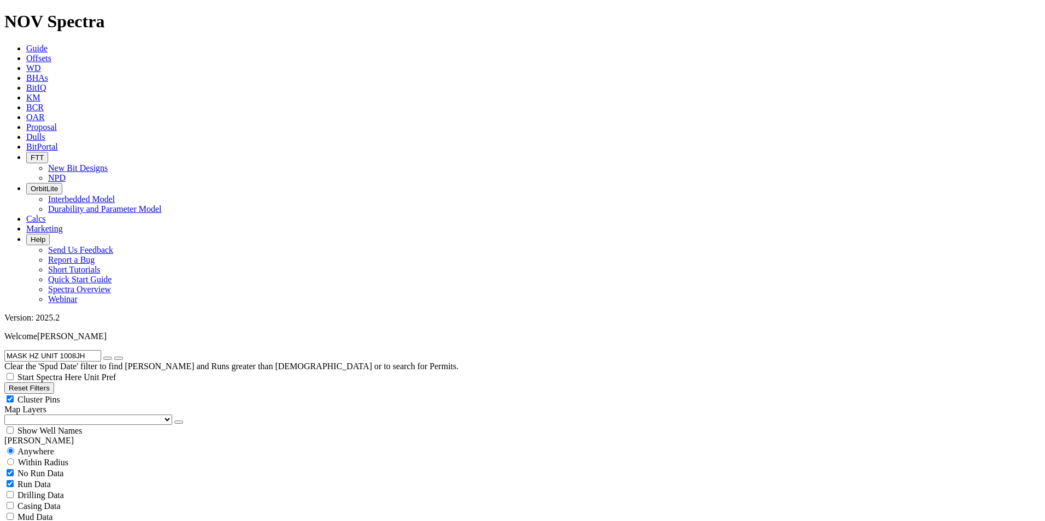
radio input "true"
click at [43, 491] on span "No Run Data" at bounding box center [40, 495] width 46 height 9
checkbox input "false"
click at [62, 469] on span "Custom Radius" at bounding box center [45, 473] width 54 height 9
radio input "true"
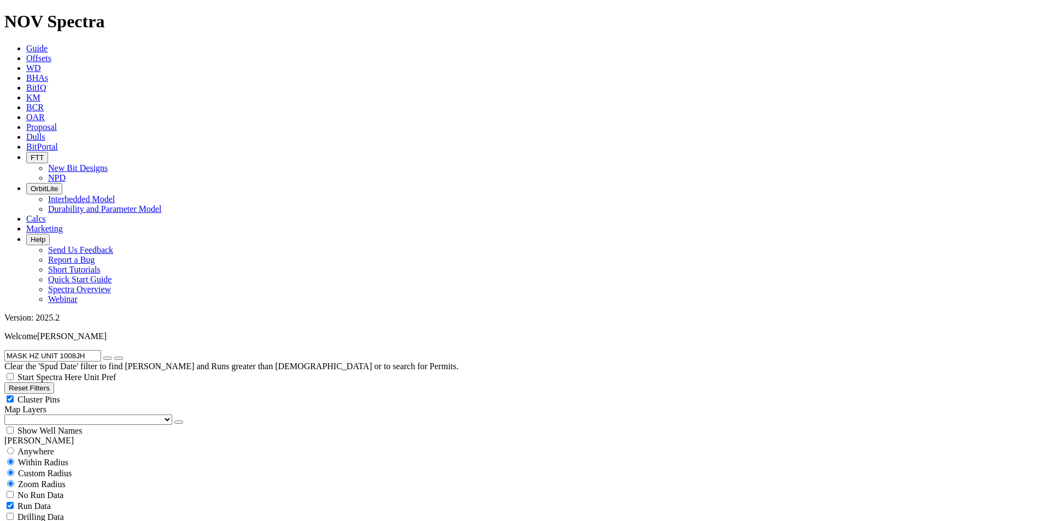
radio input "false"
click at [72, 490] on input "number" at bounding box center [52, 495] width 97 height 11
type input "5"
click at [30, 501] on button "Miles" at bounding box center [17, 506] width 26 height 11
click at [108, 358] on icon "button" at bounding box center [108, 358] width 0 height 0
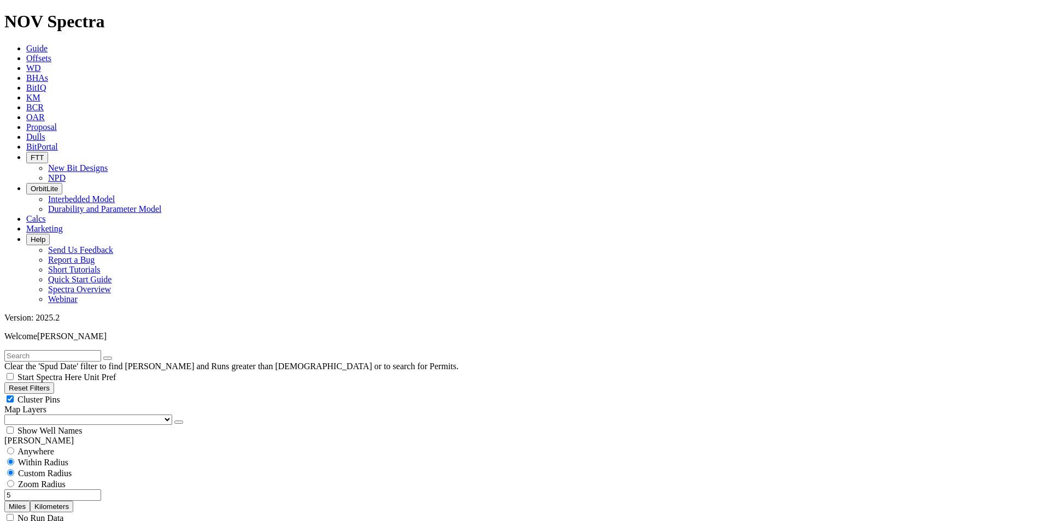
scroll to position [109, 0]
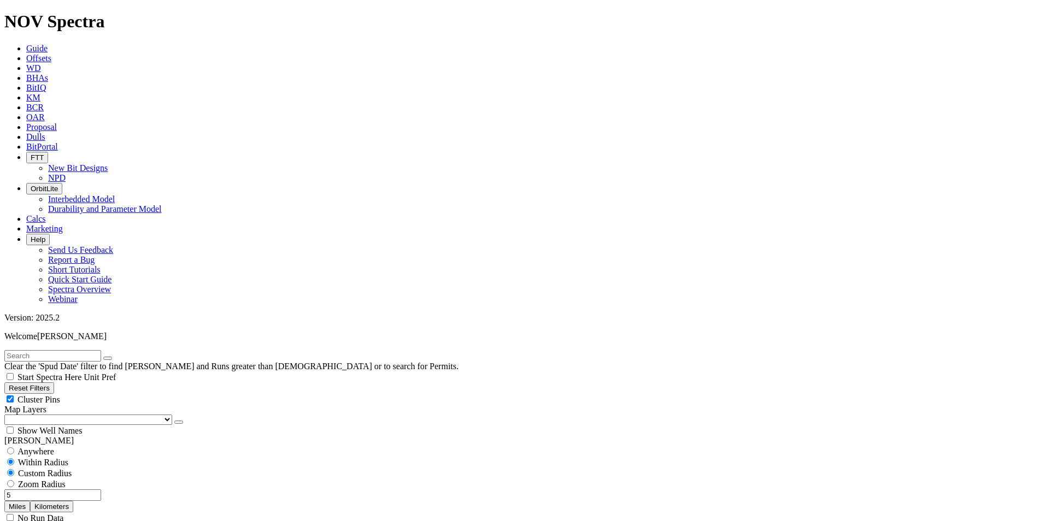
select select "7.875"
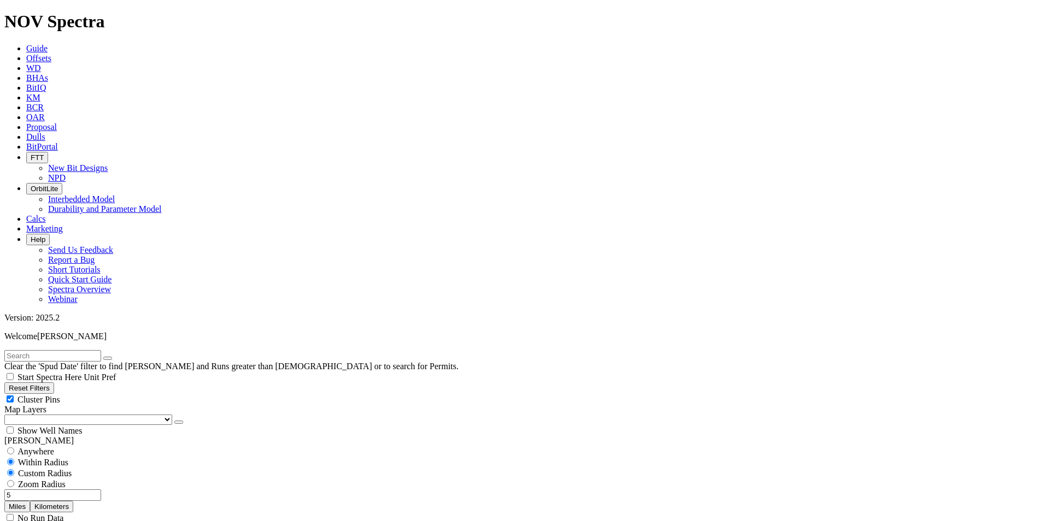
select select
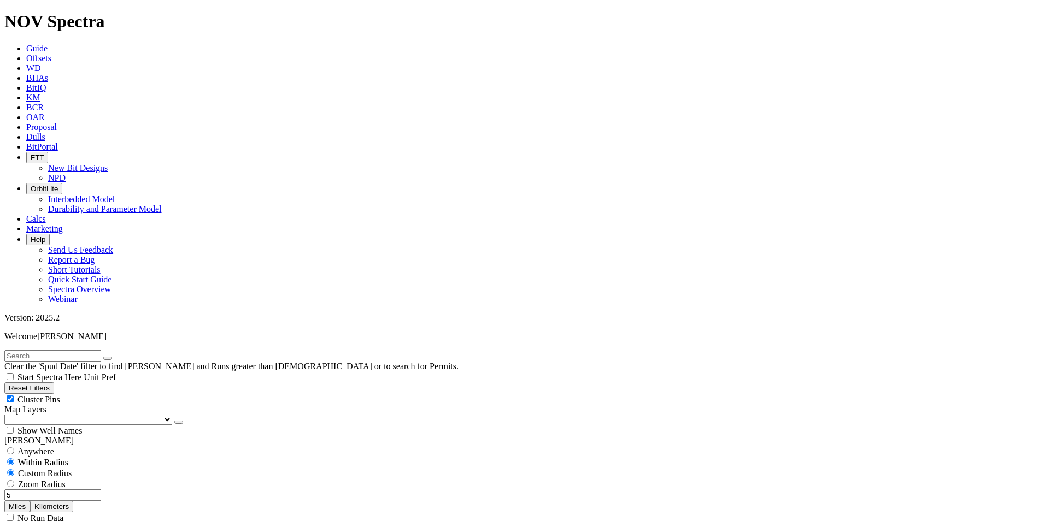
type input "12000"
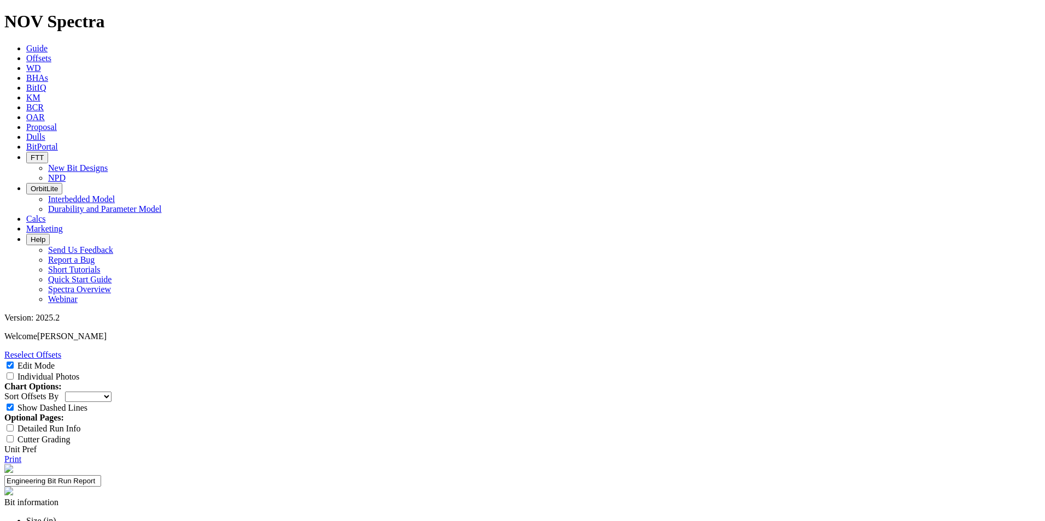
select select "Bit Material"
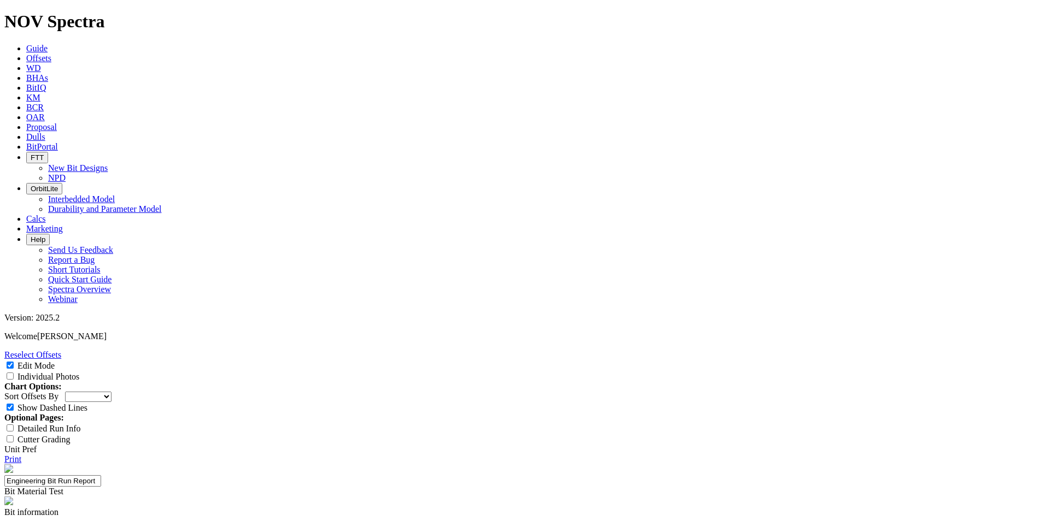
drag, startPoint x: 393, startPoint y: 387, endPoint x: 404, endPoint y: 387, distance: 10.4
paste textarea "Test hard facing on the body and on the gauge pads to XHD 4060S PN 19240787."
type textarea "Test hard facing on the body and on the gauge pads to XHD 4060S PN 19240787."
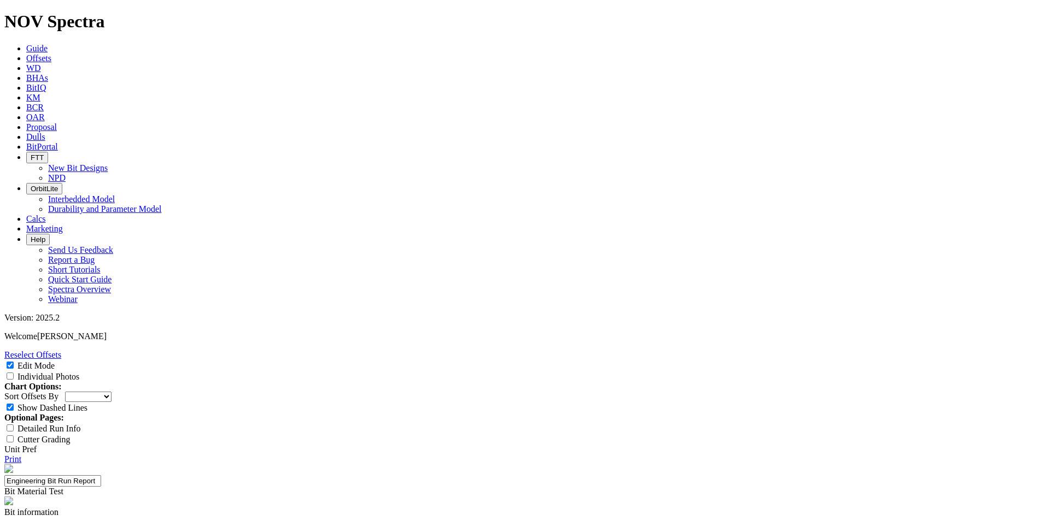
type input "XHDE"
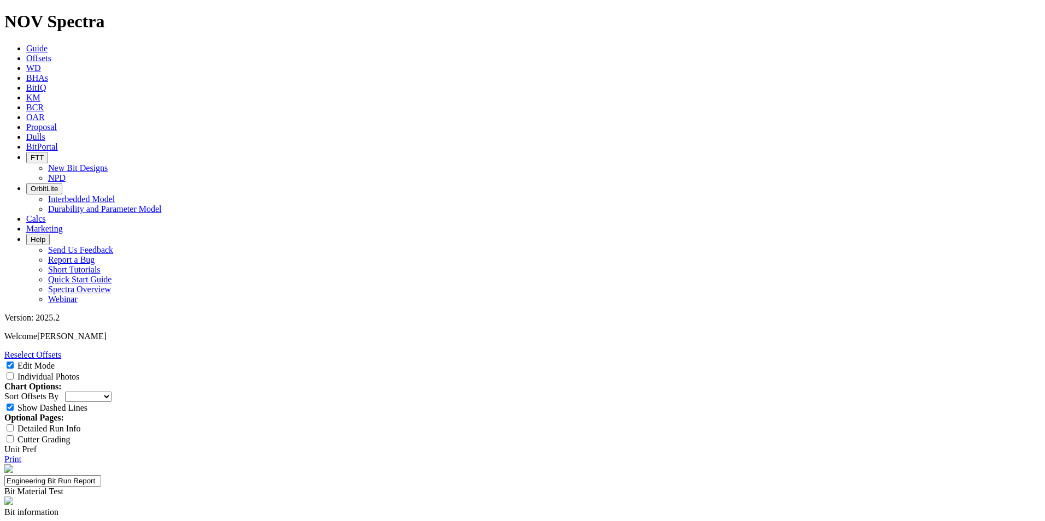
type textarea "g"
type textarea "G"
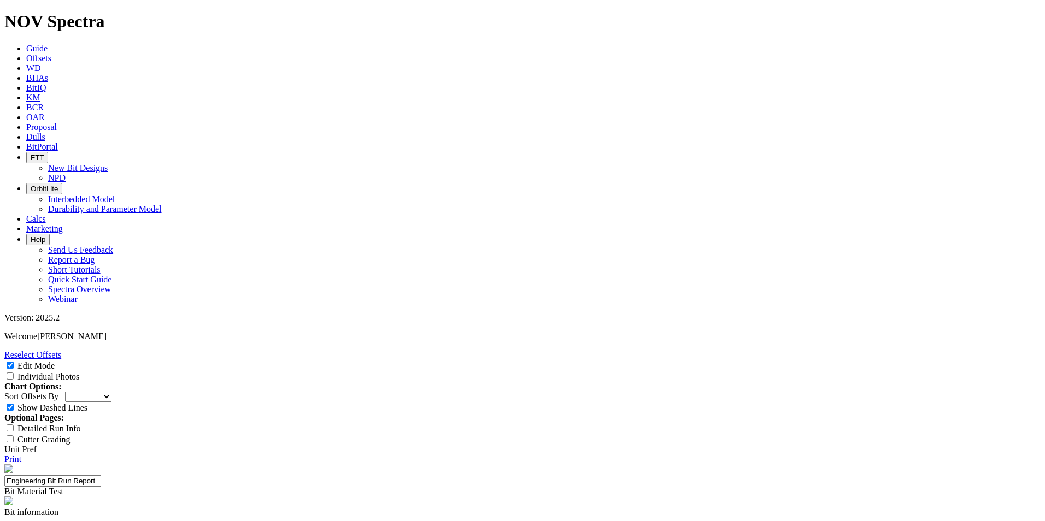
type textarea "The bit completed the lateral portion of the well and came out with green dull.…"
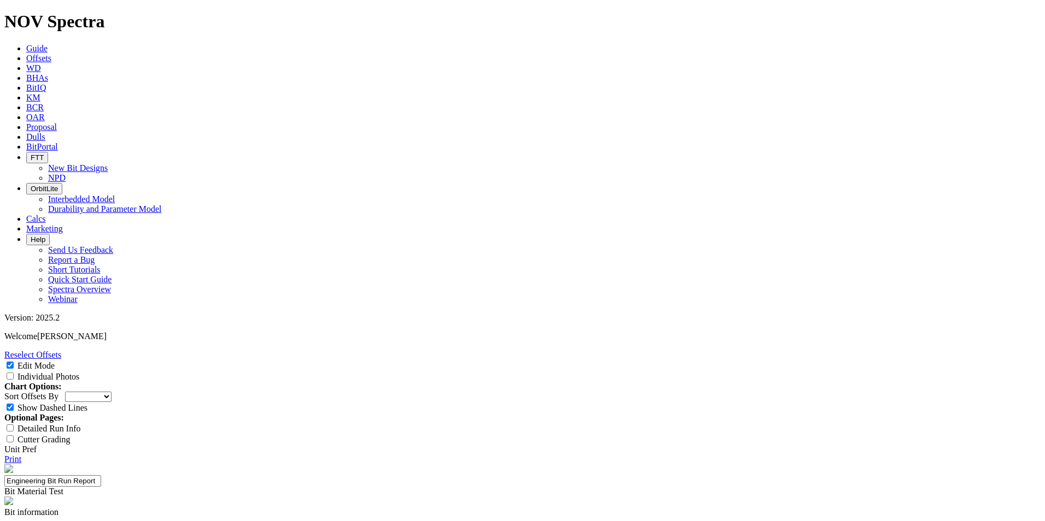
scroll to position [0, 0]
type textarea "There was no comparable data to this run due to the depth in"
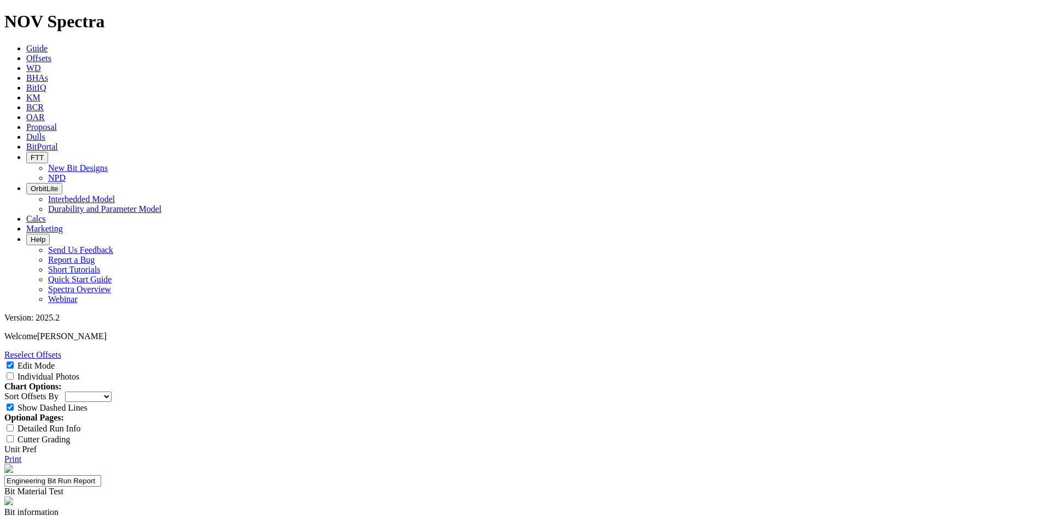
type input "1"
drag, startPoint x: 697, startPoint y: 371, endPoint x: 524, endPoint y: 372, distance: 172.7
paste textarea "There was no comparable data to this run due to the depth in"
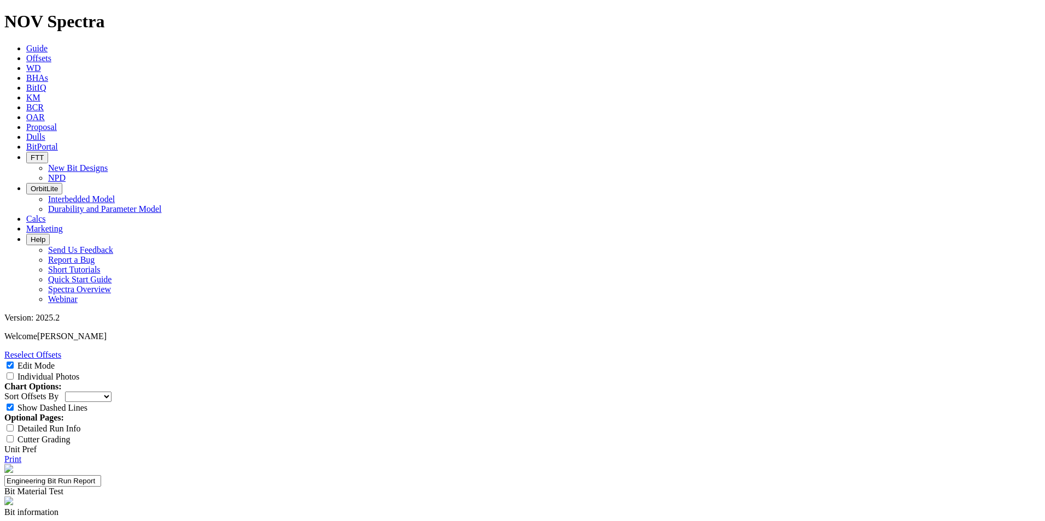
drag, startPoint x: 615, startPoint y: 291, endPoint x: 528, endPoint y: 282, distance: 87.3
type textarea "The bit completed the lateral portion of the well and came out with green dull.…"
drag, startPoint x: 698, startPoint y: 373, endPoint x: 527, endPoint y: 369, distance: 170.5
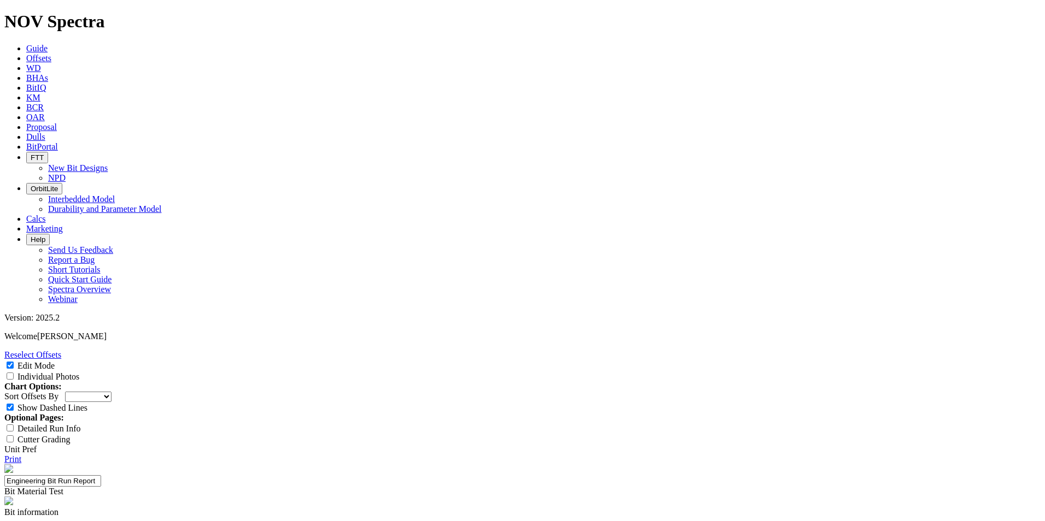
paste textarea "The bit completed the lateral portion of the well and came out with green dull.…"
type textarea "The bit completed the lateral portion of the well and came out with green dull.…"
drag, startPoint x: 614, startPoint y: 291, endPoint x: 530, endPoint y: 284, distance: 84.4
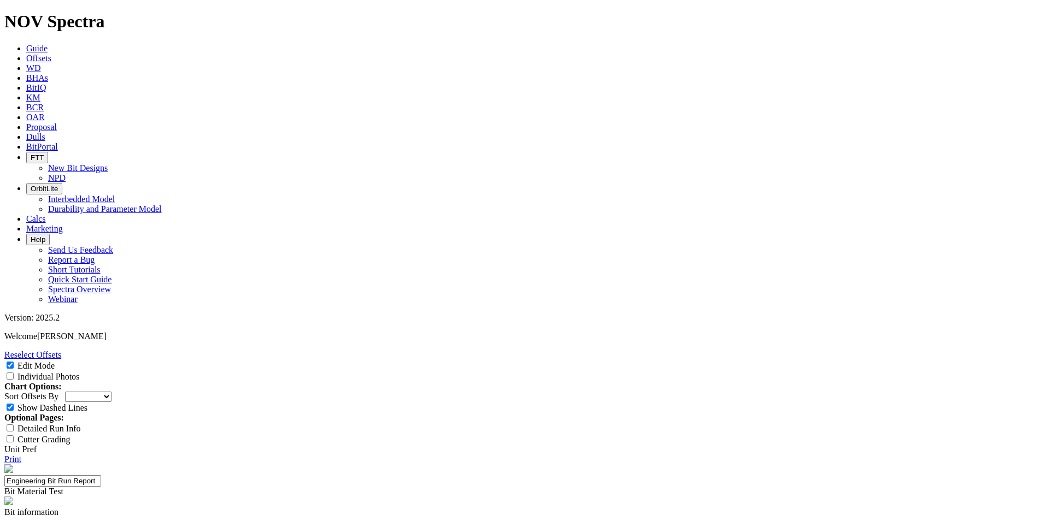
type textarea "There was no comparable data to this run due to the depth in"
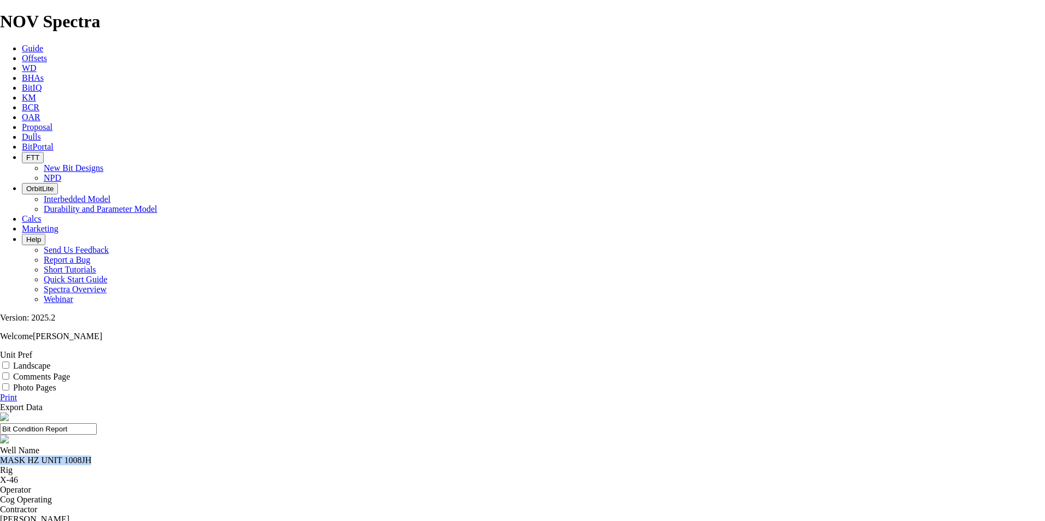
drag, startPoint x: 363, startPoint y: 105, endPoint x: 434, endPoint y: 104, distance: 70.5
click at [434, 456] on div "MASK HZ UNIT 1008JH" at bounding box center [522, 461] width 1045 height 10
drag, startPoint x: 434, startPoint y: 104, endPoint x: 403, endPoint y: 104, distance: 31.1
copy div "MASK HZ UNIT 1008JH"
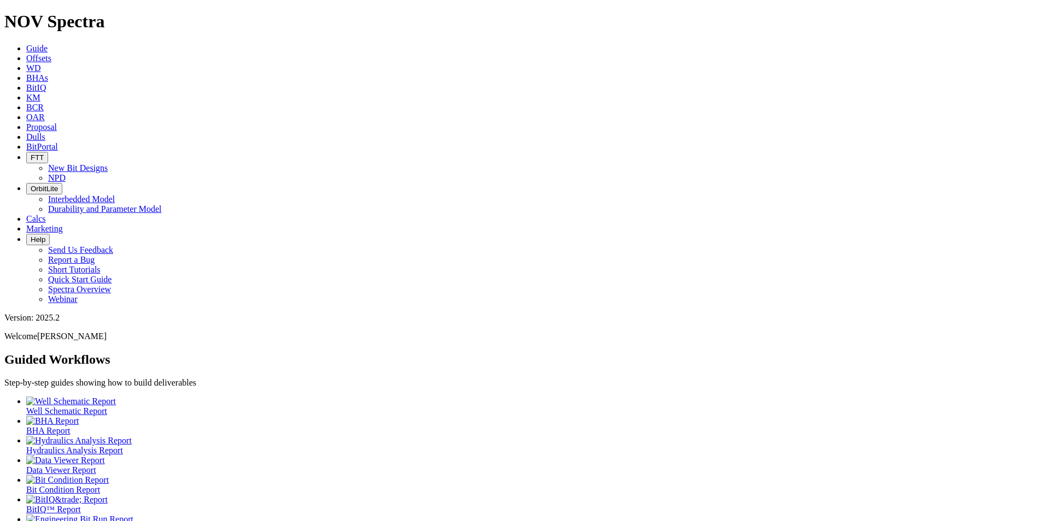
click at [26, 54] on icon at bounding box center [26, 58] width 0 height 9
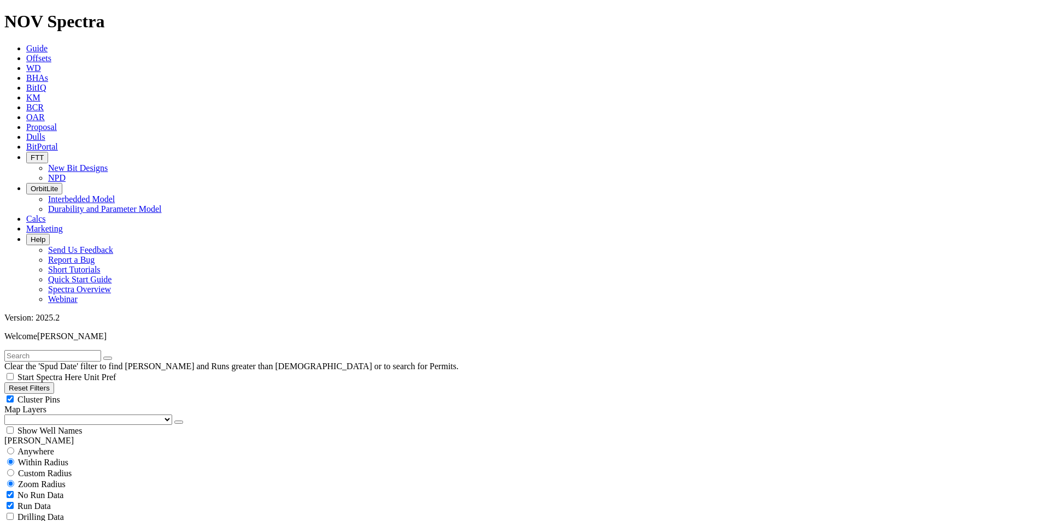
click at [93, 350] on input "text" at bounding box center [52, 355] width 97 height 11
paste input "MASK HZ UNIT 1008JH"
type input "MASK HZ UNIT 1008JH"
click at [123, 357] on button "submit" at bounding box center [118, 358] width 9 height 3
click at [54, 447] on span "Anywhere" at bounding box center [35, 451] width 37 height 9
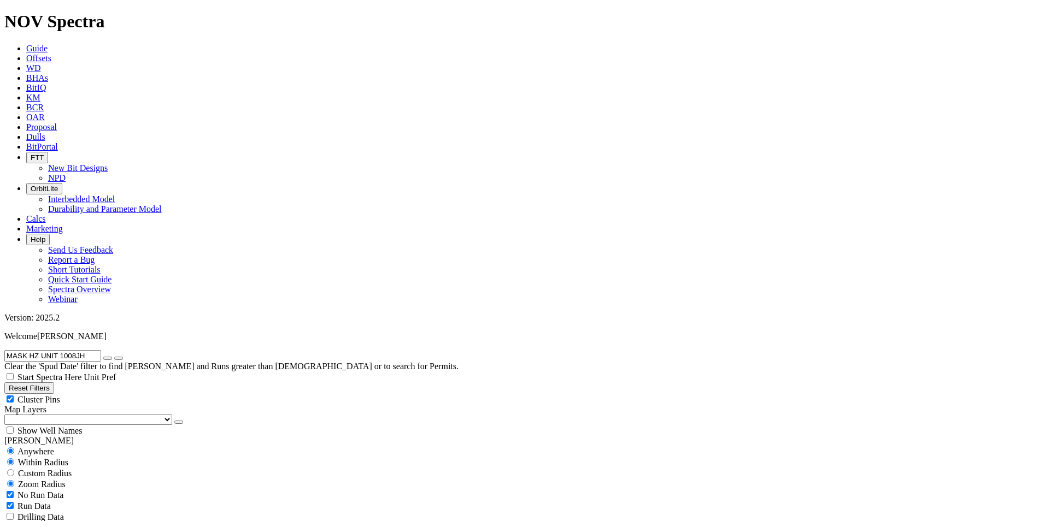
radio input "true"
radio input "false"
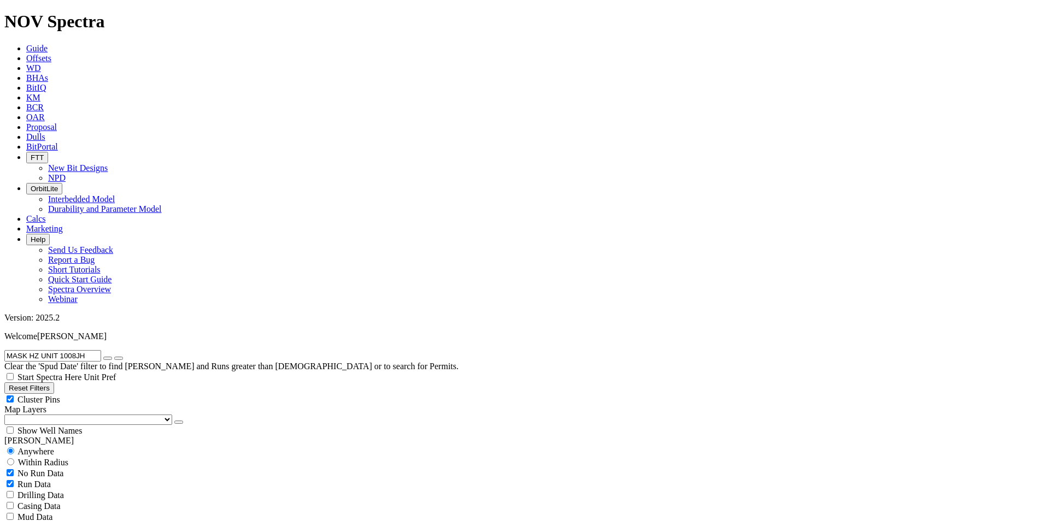
radio input "false"
radio input "true"
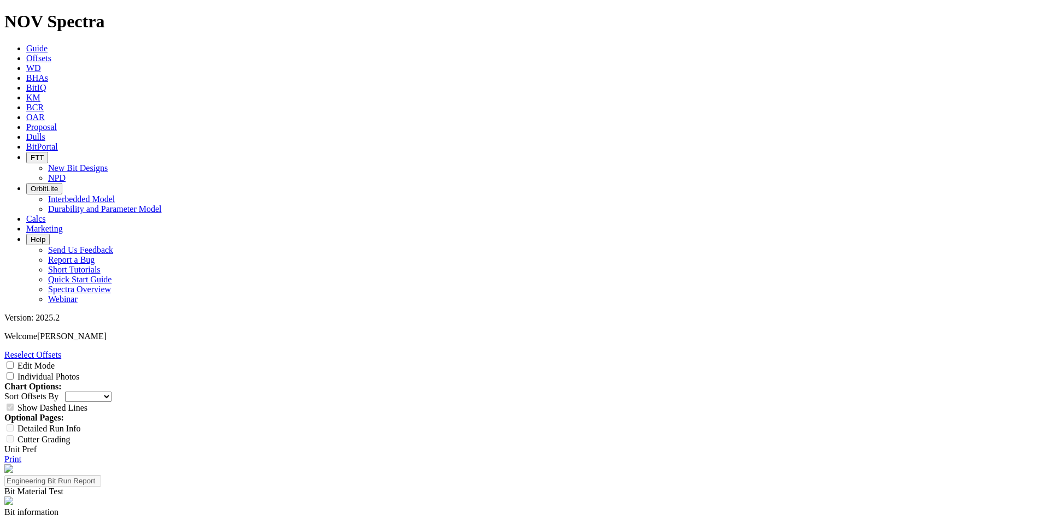
select select "Bit Material"
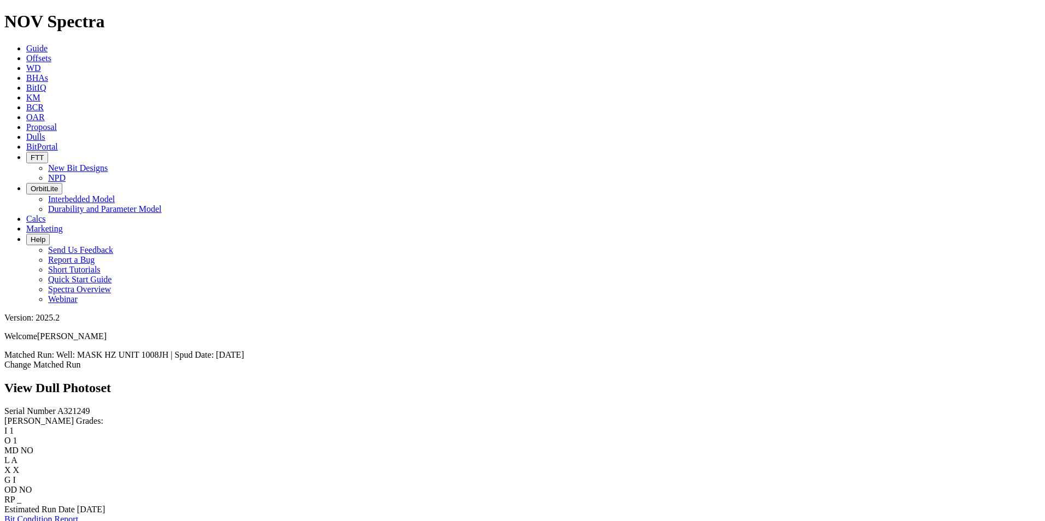
click at [26, 132] on icon at bounding box center [26, 136] width 0 height 9
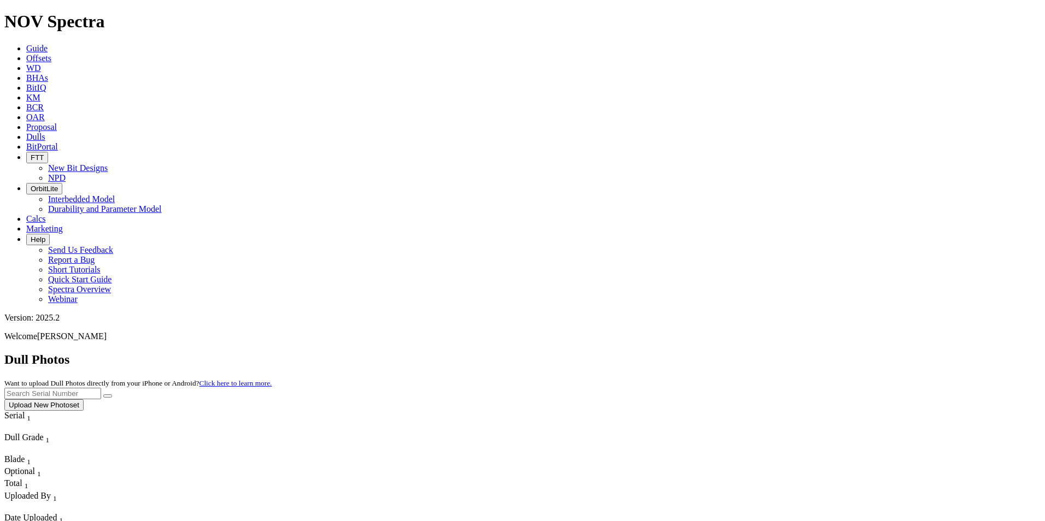
drag, startPoint x: 807, startPoint y: 50, endPoint x: 778, endPoint y: 67, distance: 33.6
click at [101, 388] on input "text" at bounding box center [52, 393] width 97 height 11
type input "a321440"
click at [103, 395] on button "submit" at bounding box center [107, 396] width 9 height 3
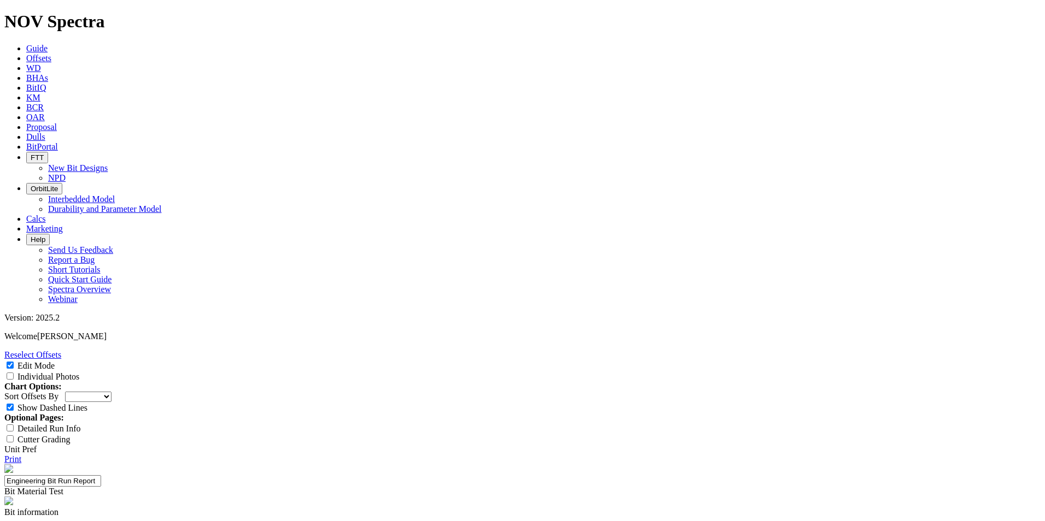
select select "Bit Material"
click at [26, 54] on icon at bounding box center [26, 58] width 0 height 9
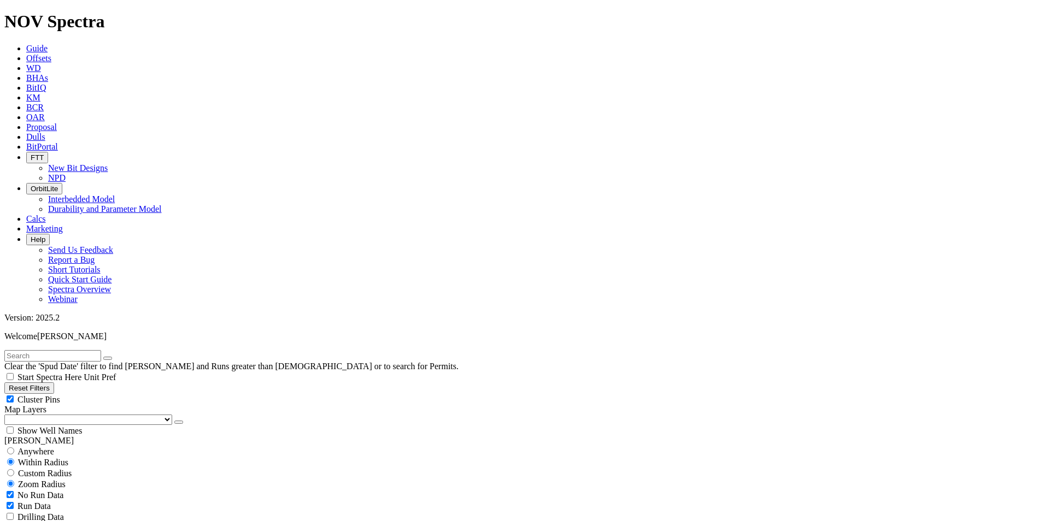
click at [54, 350] on input "text" at bounding box center [52, 355] width 97 height 11
type input "a321249"
click at [34, 447] on span "Anywhere" at bounding box center [35, 451] width 37 height 9
radio input "true"
radio input "false"
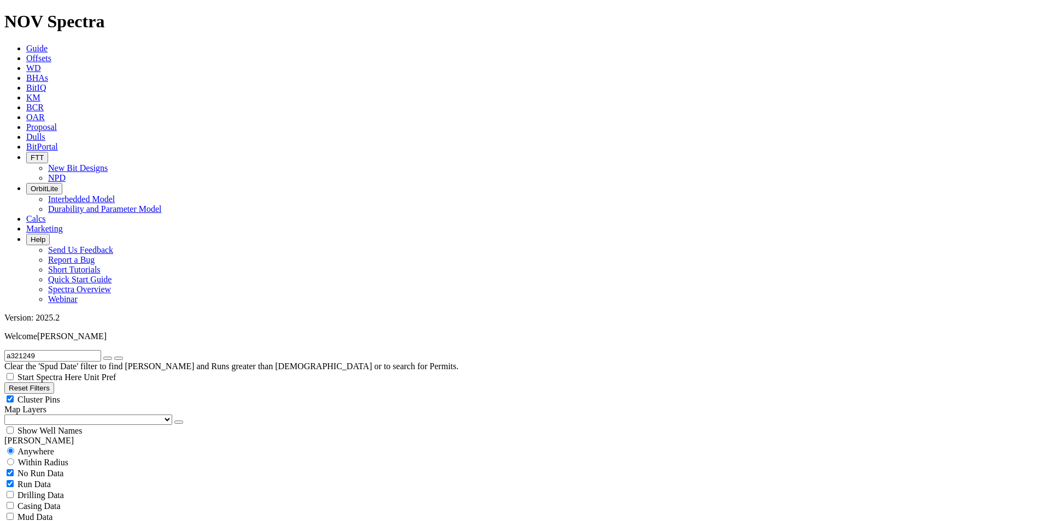
click at [26, 44] on icon at bounding box center [26, 48] width 0 height 9
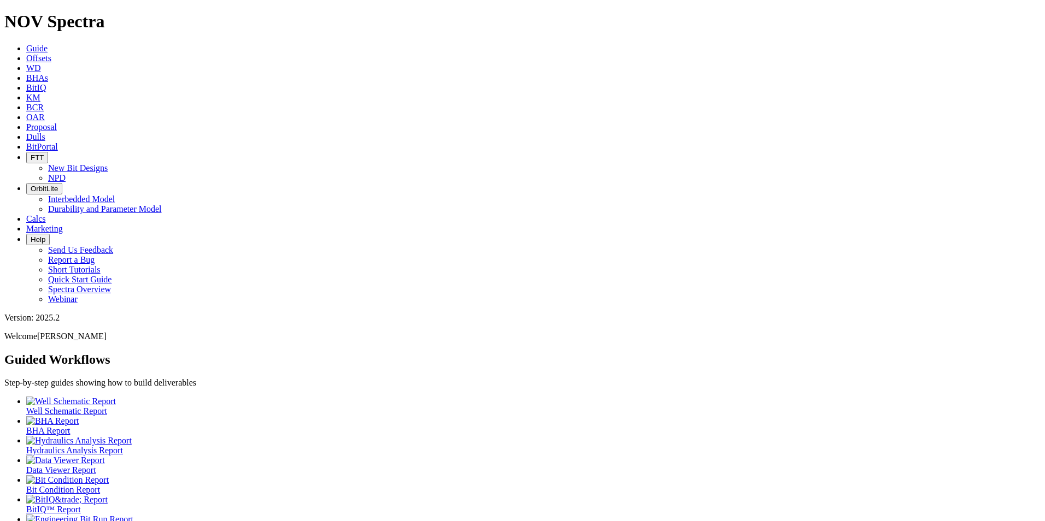
click at [51, 54] on link "Offsets" at bounding box center [38, 58] width 25 height 9
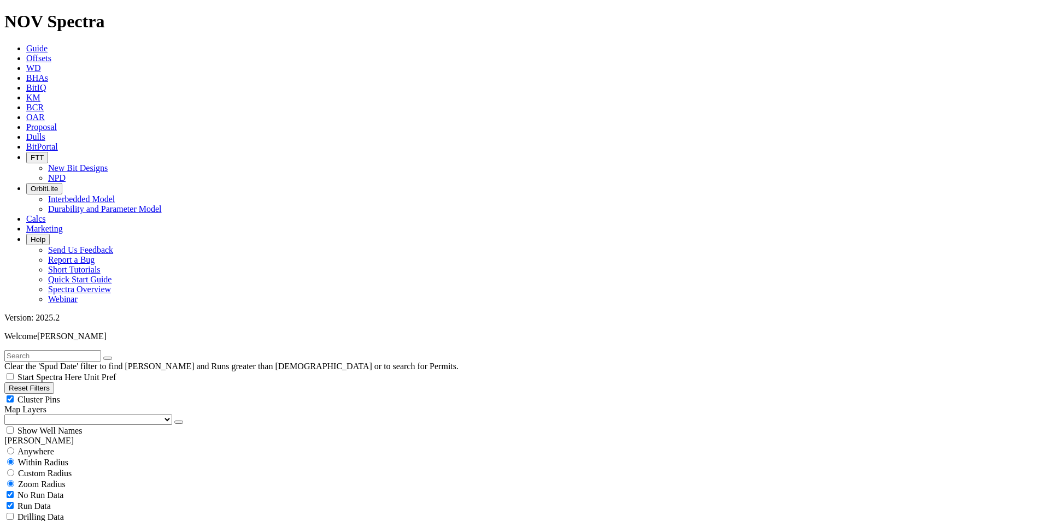
click at [101, 350] on input "text" at bounding box center [52, 355] width 97 height 11
paste input "DROGON U2-VHAGAR 38E 9H"
type input "DROGON U2-VHAGAR 38E 9H"
click at [48, 447] on span "Anywhere" at bounding box center [35, 451] width 37 height 9
radio input "true"
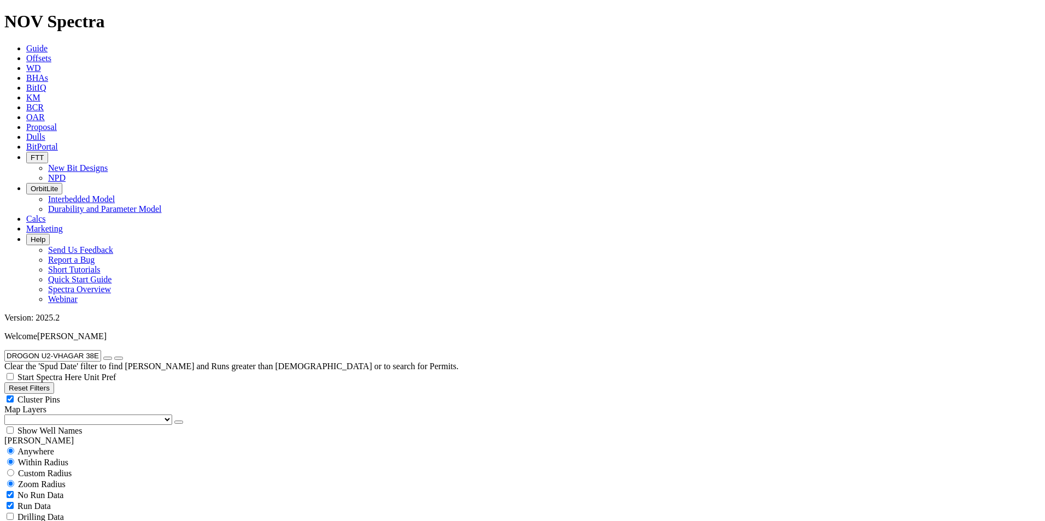
radio input "false"
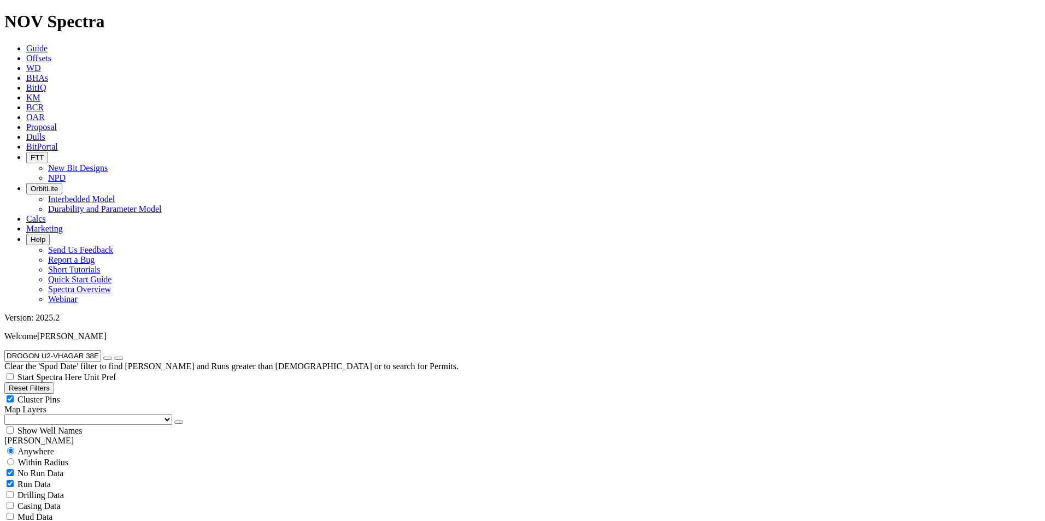
radio input "true"
click at [53, 469] on span "Custom Radius" at bounding box center [45, 473] width 54 height 9
radio input "true"
radio input "false"
click at [69, 490] on input "number" at bounding box center [52, 495] width 97 height 11
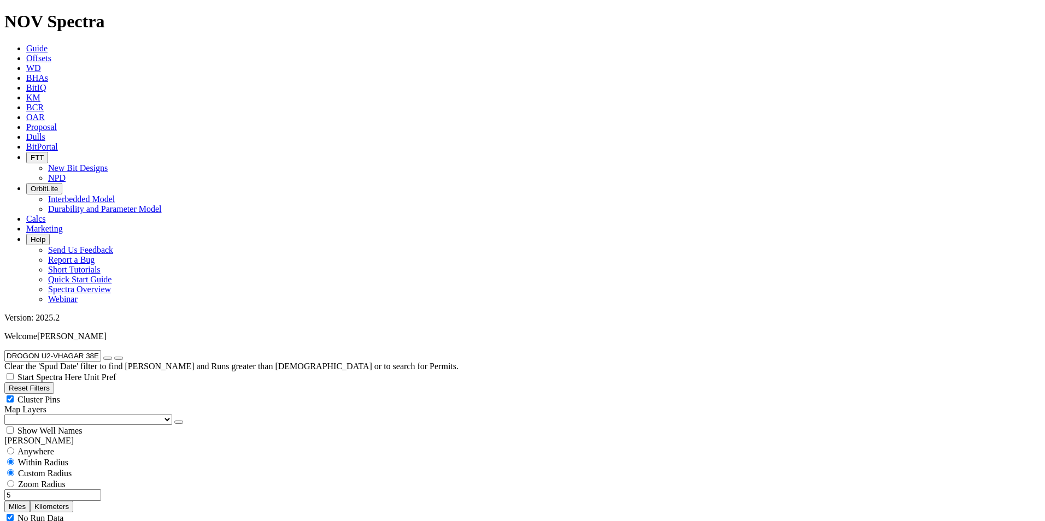
type input "5"
click at [30, 501] on button "Miles" at bounding box center [17, 506] width 26 height 11
click at [179, 422] on icon "button" at bounding box center [179, 422] width 0 height 0
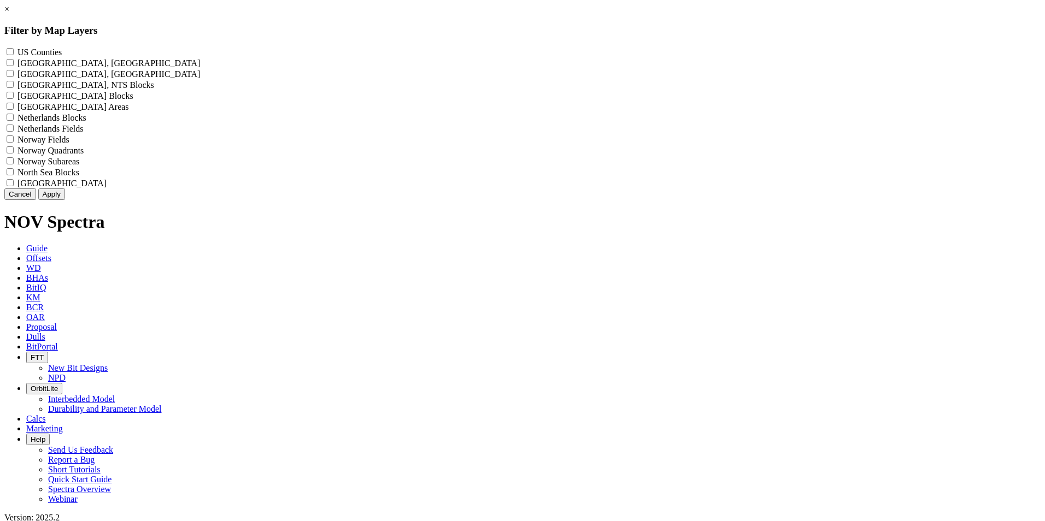
click at [14, 52] on Counties "US Counties - ()" at bounding box center [10, 51] width 7 height 7
checkbox Counties "true"
click at [65, 200] on button "Apply" at bounding box center [51, 194] width 27 height 11
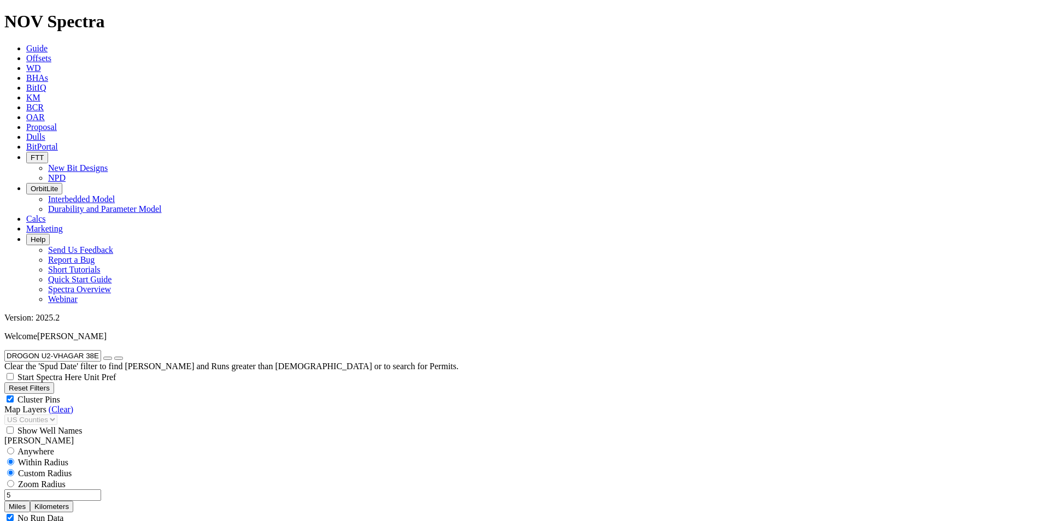
scroll to position [164, 0]
click at [108, 358] on icon "button" at bounding box center [108, 358] width 0 height 0
select select "12.25"
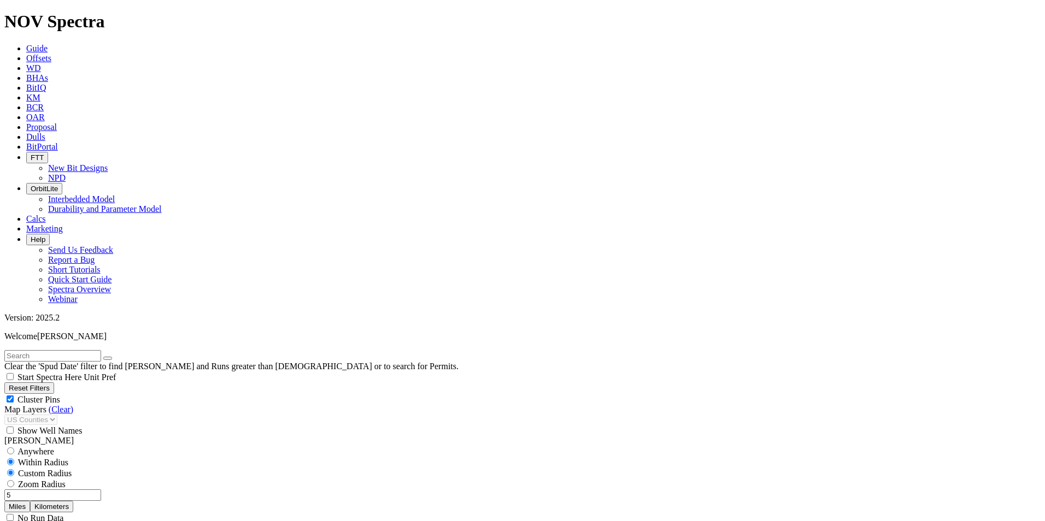
checkbox input "false"
select select "? number:12.25 ?"
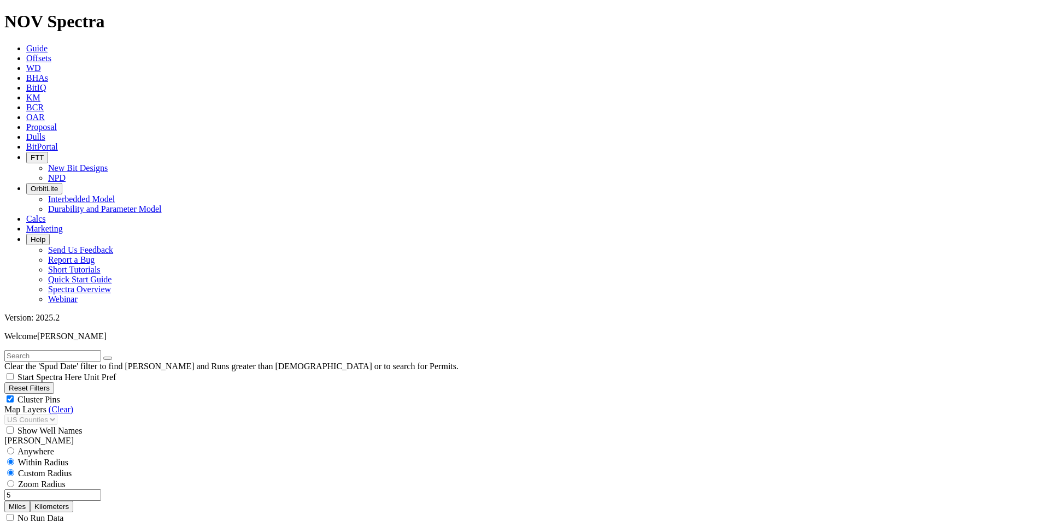
scroll to position [437, 0]
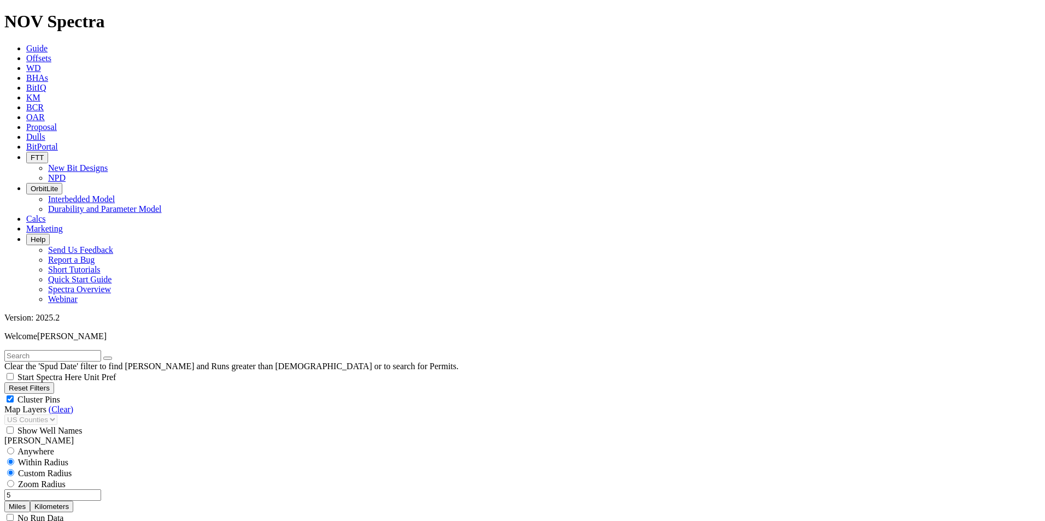
scroll to position [1694, 0]
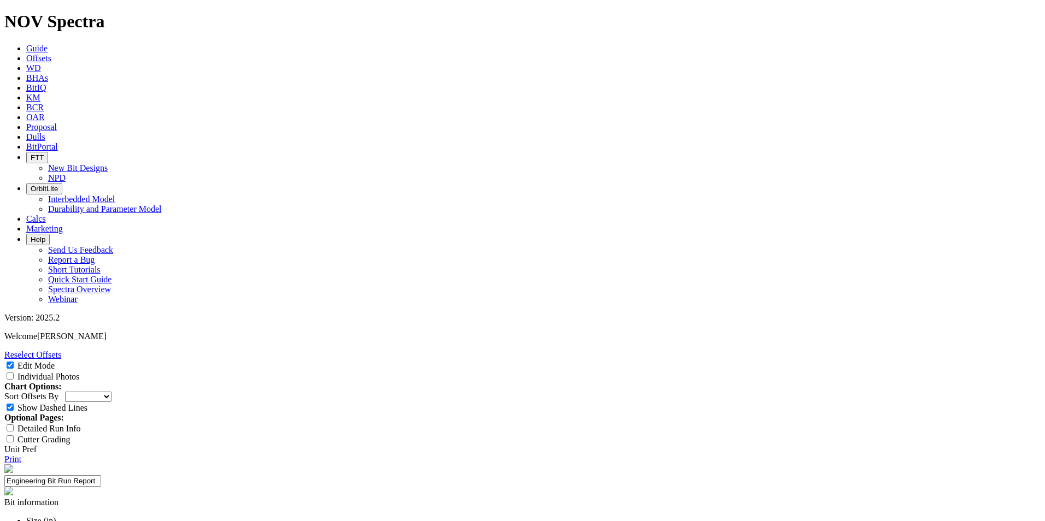
select select "Bit Material"
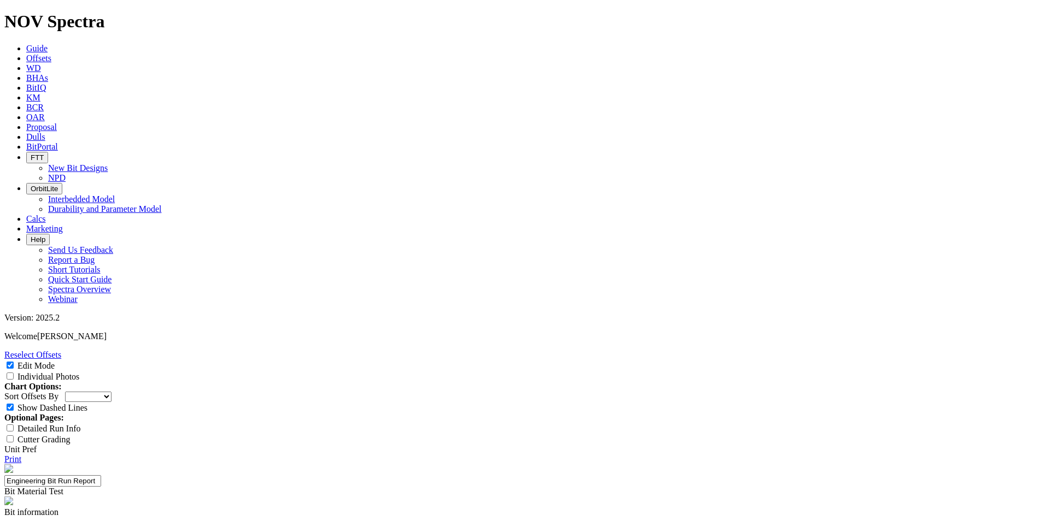
paste textarea "Test hard facing on the body and on the gauge pads to XHD 4060S PN 19240787."
type textarea "Test hard facing on the body and on the gauge pads to XHD 4060S PN 19240787."
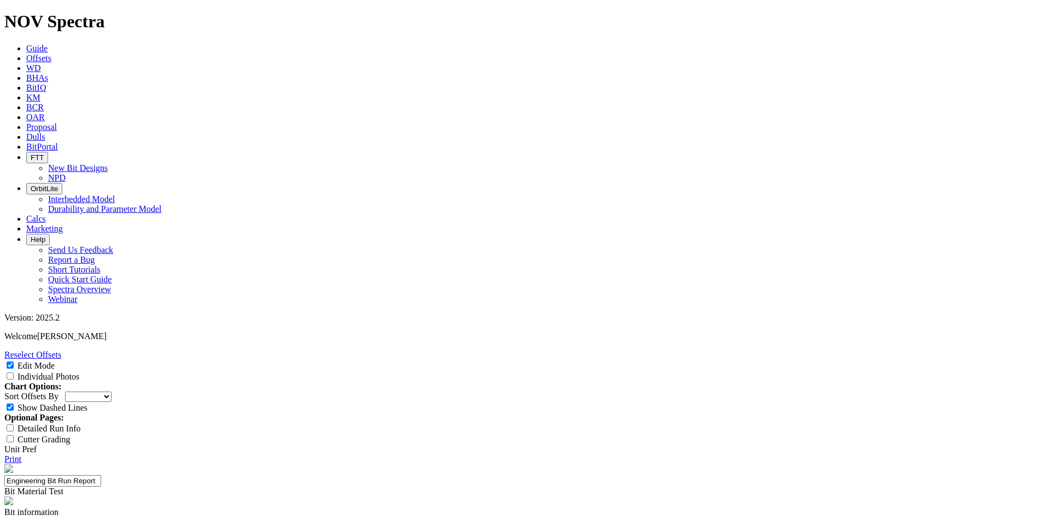
type textarea "a"
type textarea "A very average run(ROP is below the average)"
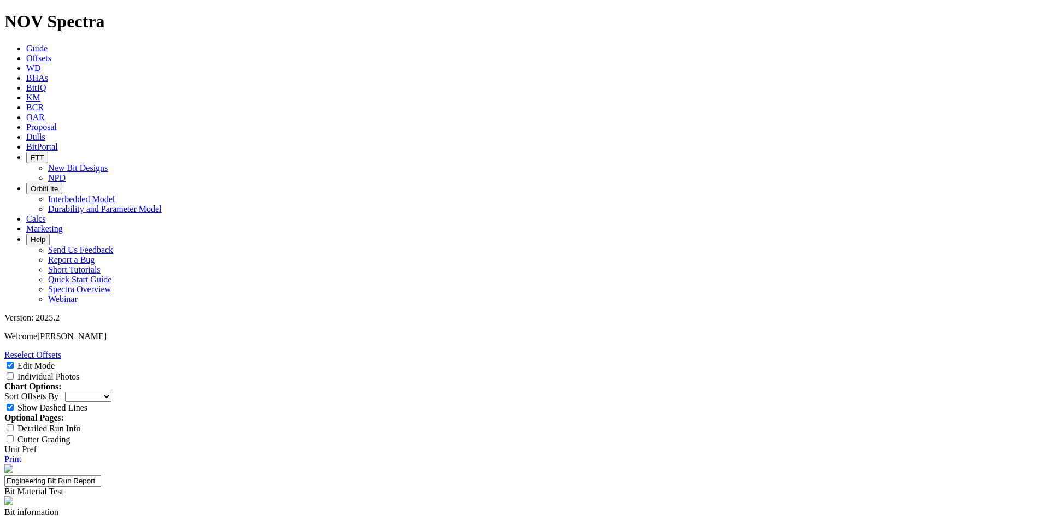
type input "1"
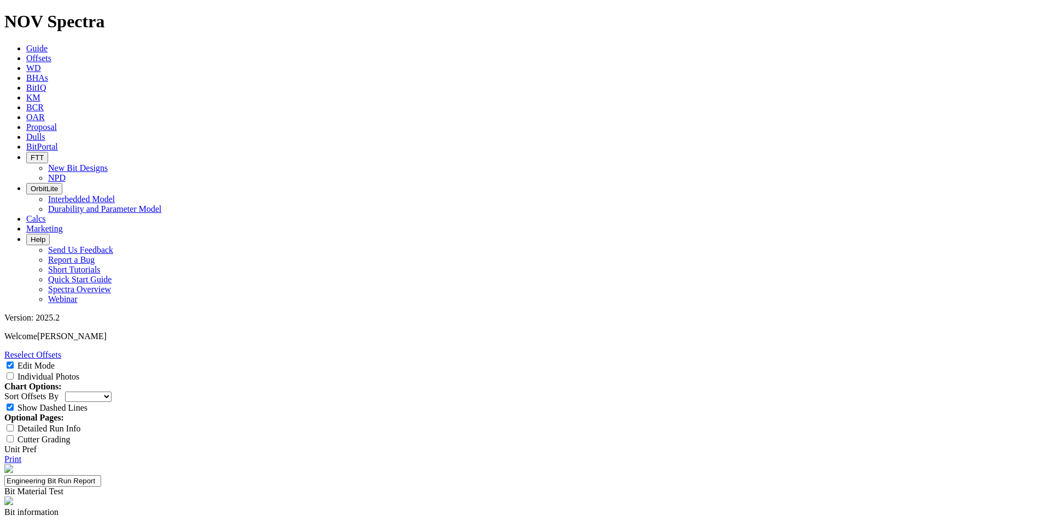
type textarea "The bit experiences no hardface flaking. The bit was found with green dull and …"
select select "Bit Material"
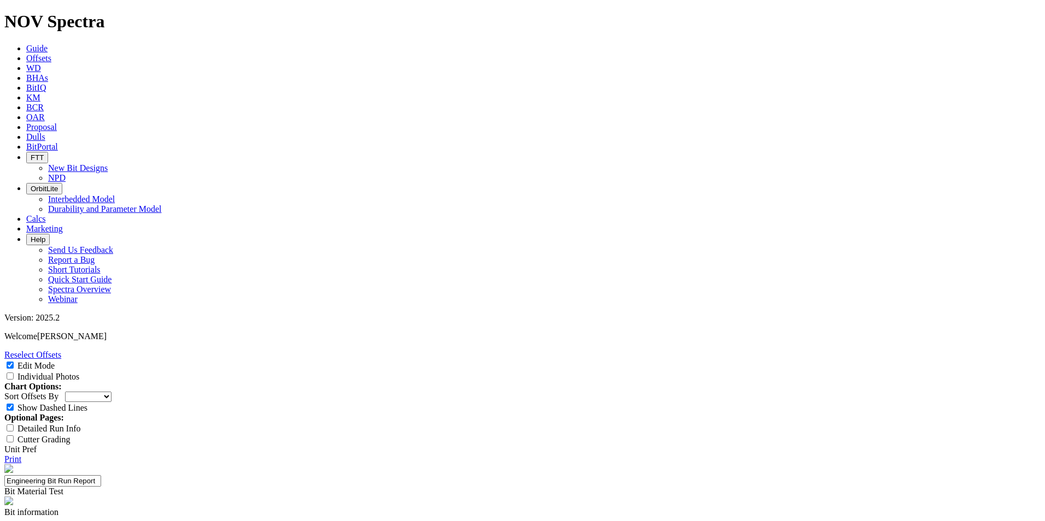
type textarea "The bit experiences no hardface flaking. The bit was found with green dull and …"
type input "x"
type input "XHDE"
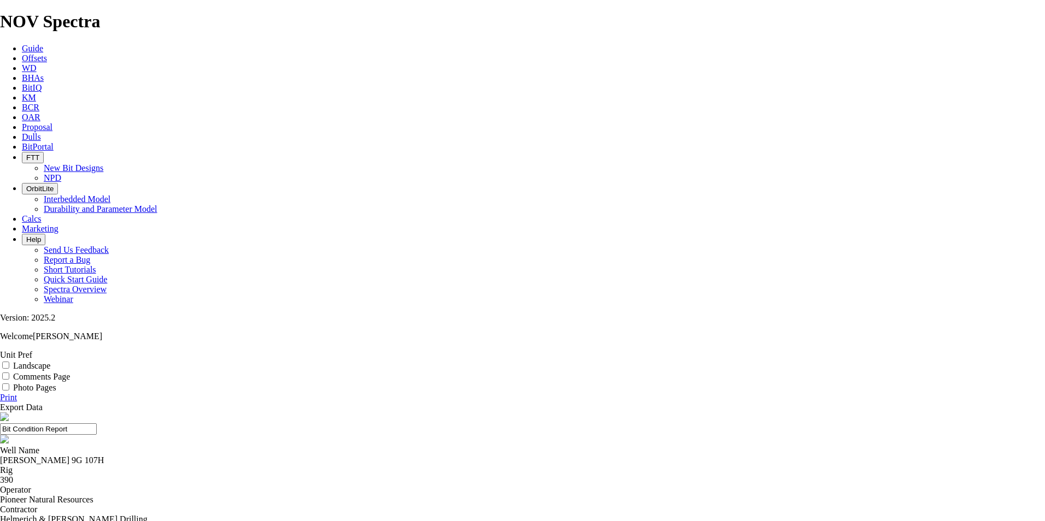
drag, startPoint x: 362, startPoint y: 104, endPoint x: 461, endPoint y: 103, distance: 98.4
click at [461, 446] on div "Well Name [PERSON_NAME] 9G 107H" at bounding box center [522, 456] width 1045 height 20
drag, startPoint x: 461, startPoint y: 103, endPoint x: 426, endPoint y: 102, distance: 34.4
copy div "[PERSON_NAME] 9G 107H"
